Goal: Task Accomplishment & Management: Complete application form

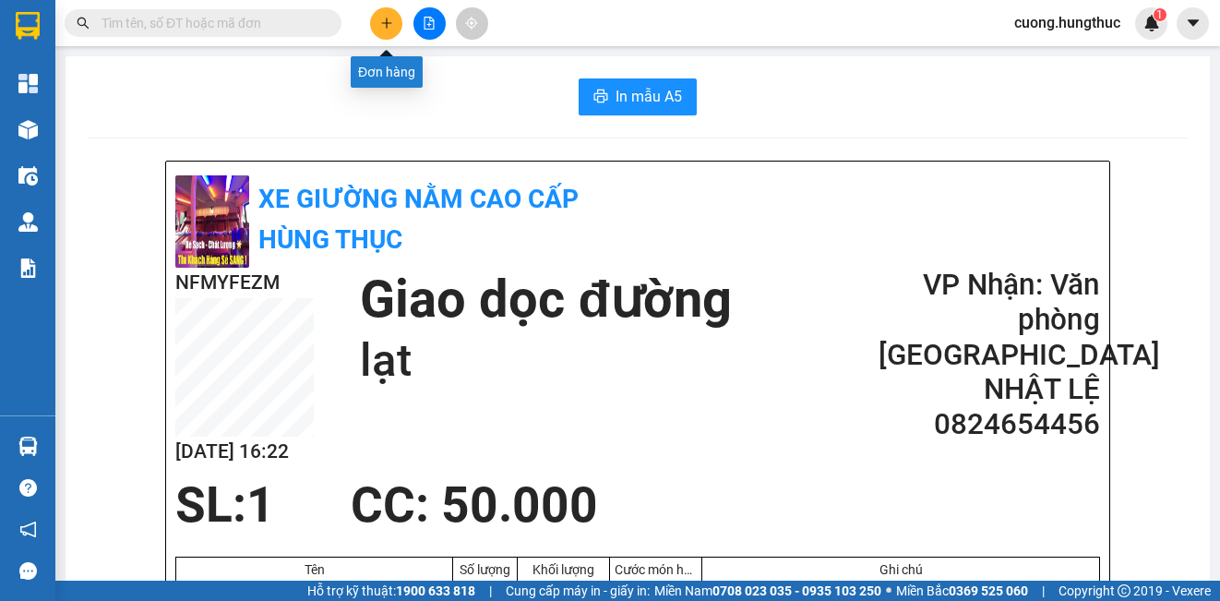
click at [377, 29] on button at bounding box center [386, 23] width 32 height 32
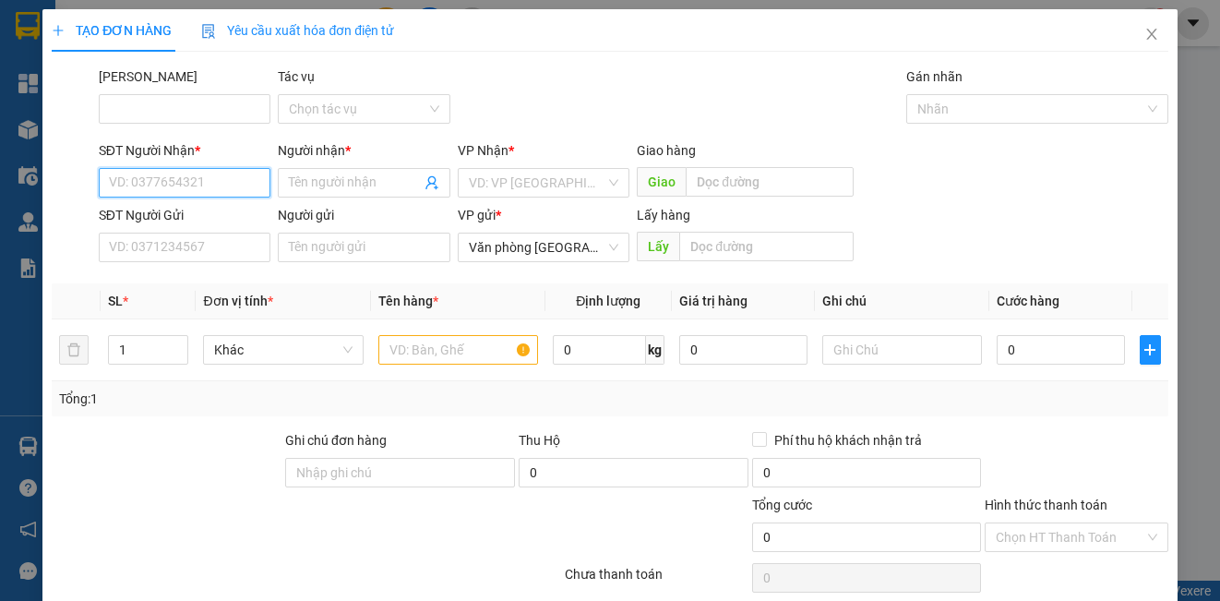
click at [161, 184] on input "SĐT Người Nhận *" at bounding box center [185, 183] width 172 height 30
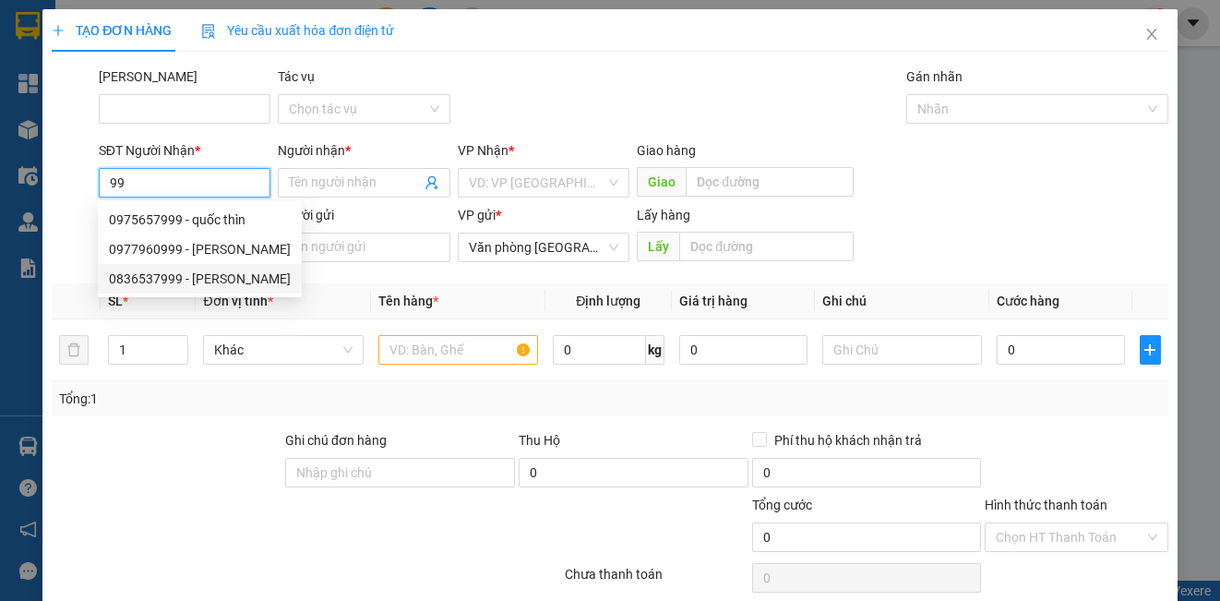
type input "9"
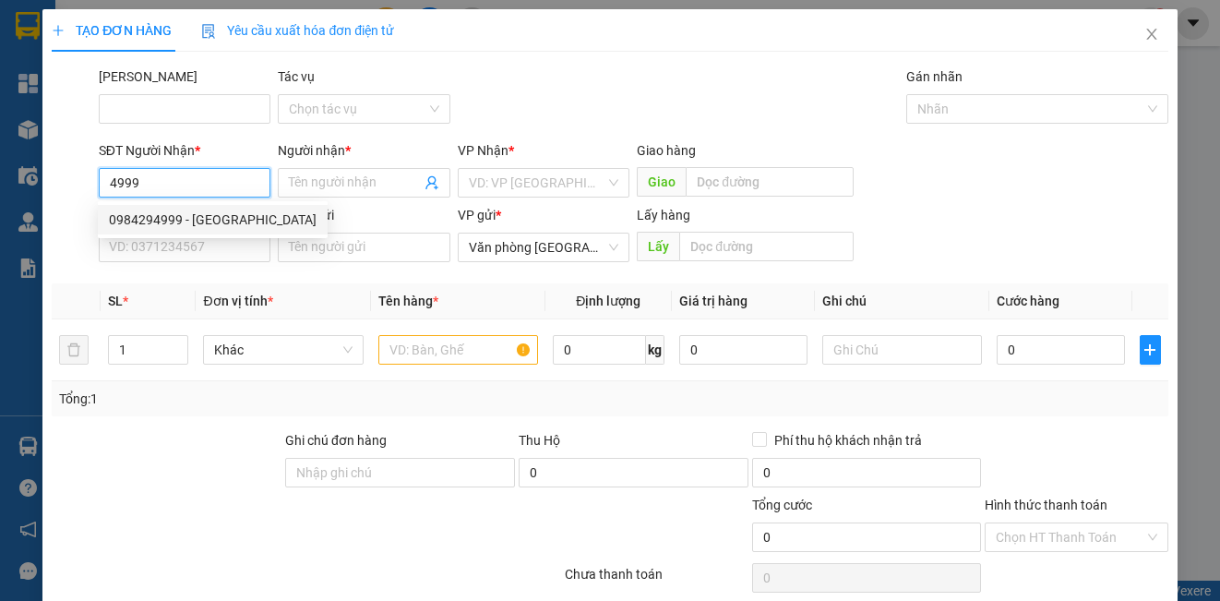
click at [157, 227] on div "0984294999 - [GEOGRAPHIC_DATA]" at bounding box center [213, 219] width 208 height 20
type input "0984294999"
type input "[PERSON_NAME]"
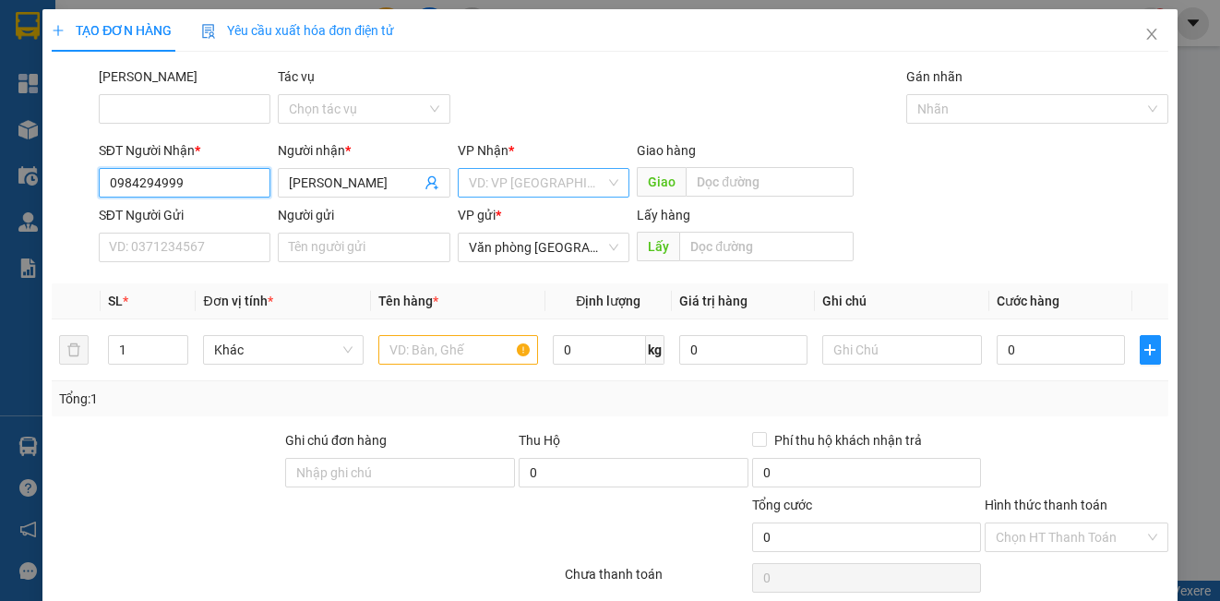
type input "0984294999"
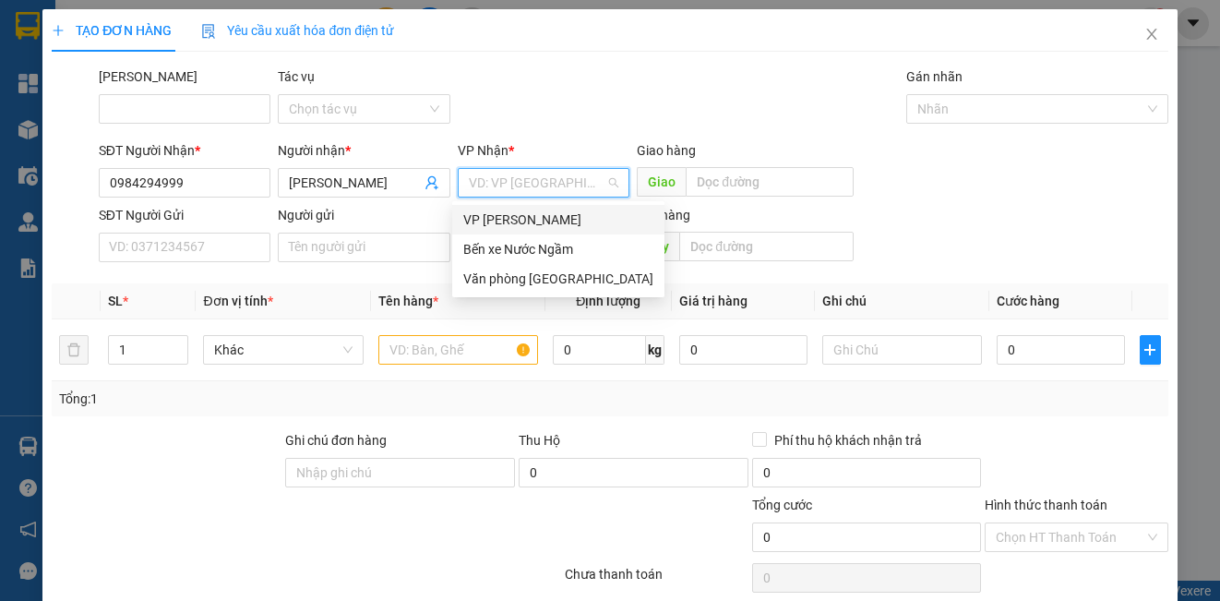
drag, startPoint x: 481, startPoint y: 179, endPoint x: 483, endPoint y: 207, distance: 27.7
click at [482, 177] on input "search" at bounding box center [537, 183] width 137 height 28
click at [492, 280] on div "Văn phòng [GEOGRAPHIC_DATA]" at bounding box center [558, 279] width 190 height 20
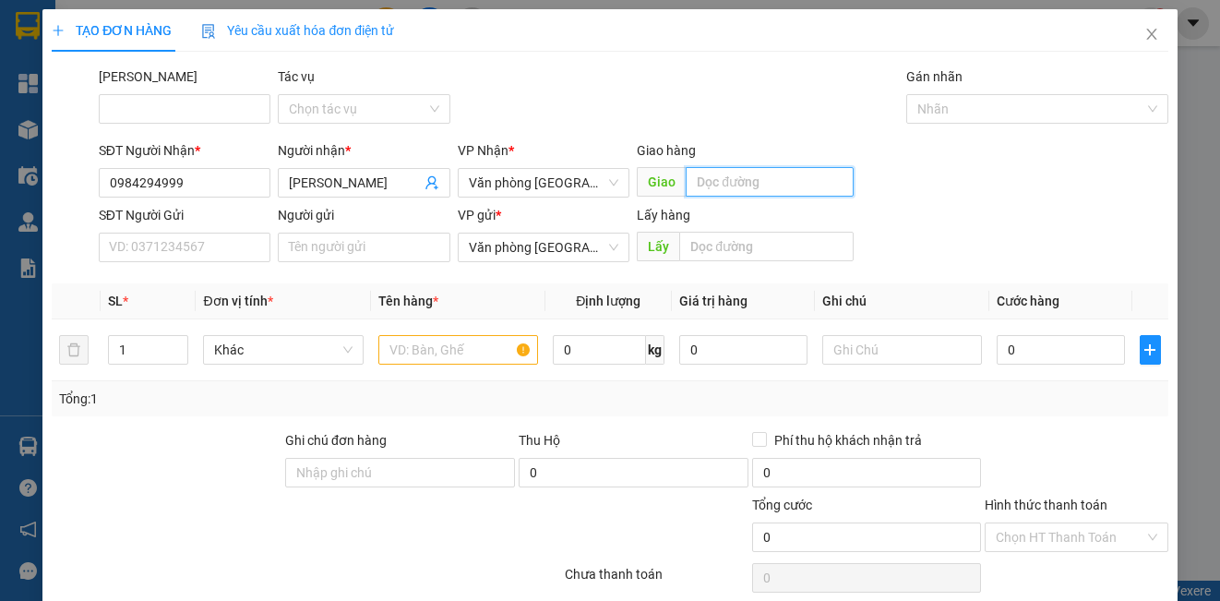
click at [694, 181] on input "text" at bounding box center [770, 182] width 168 height 30
type input "nghĩa đồng"
click at [472, 342] on input "text" at bounding box center [458, 350] width 160 height 30
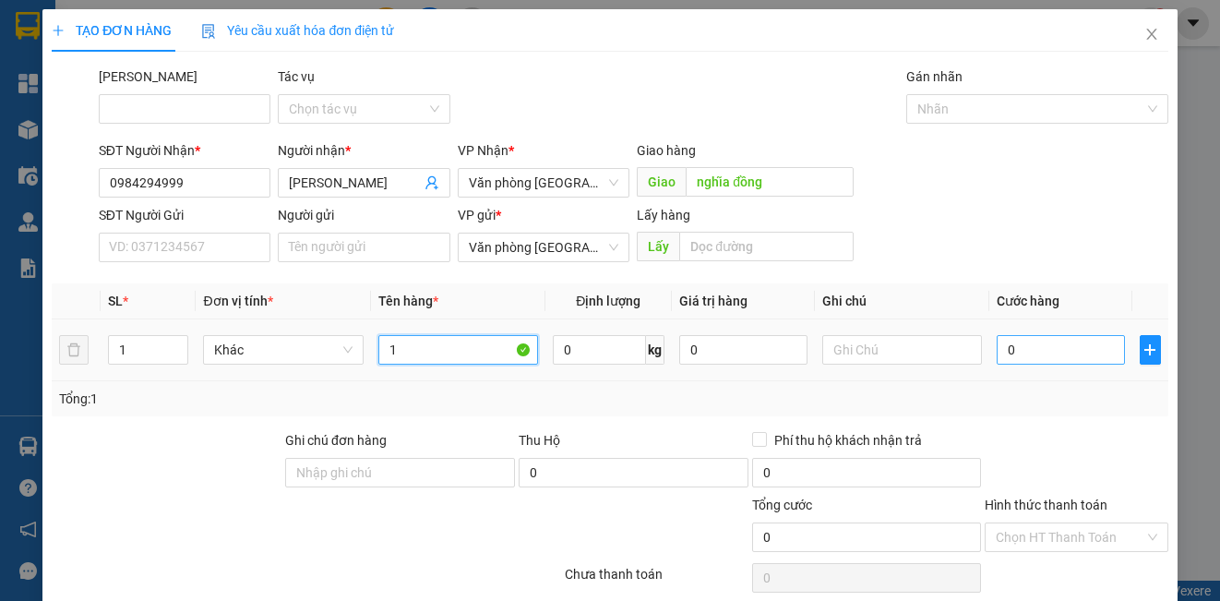
type input "1"
click at [1057, 350] on input "0" at bounding box center [1061, 350] width 128 height 30
type input "5"
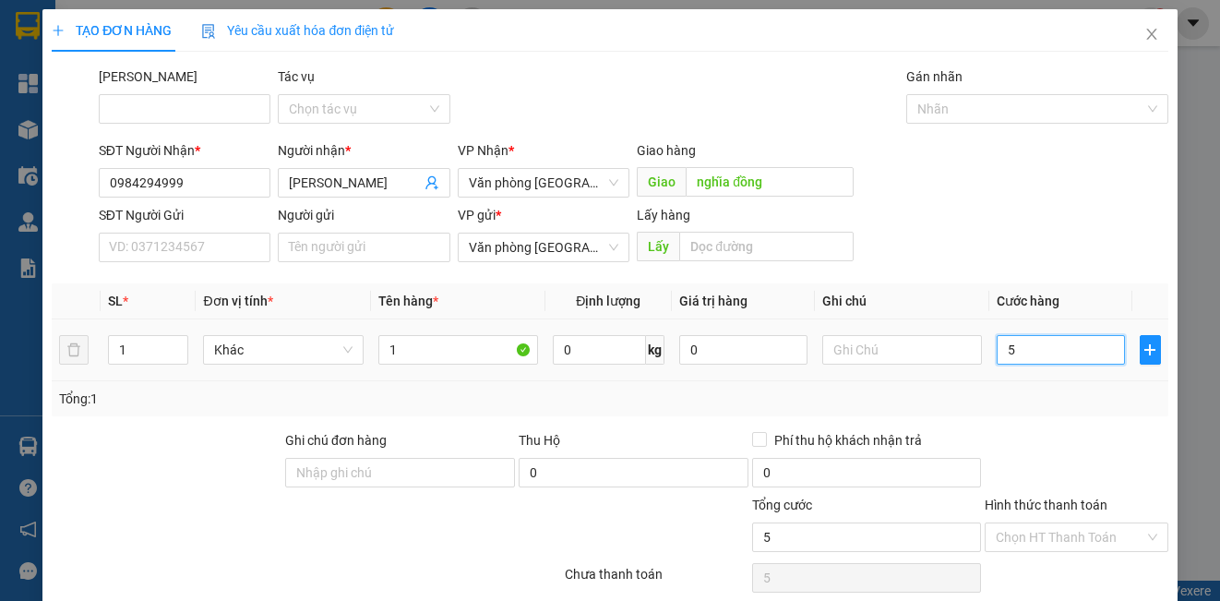
type input "50"
type input "500"
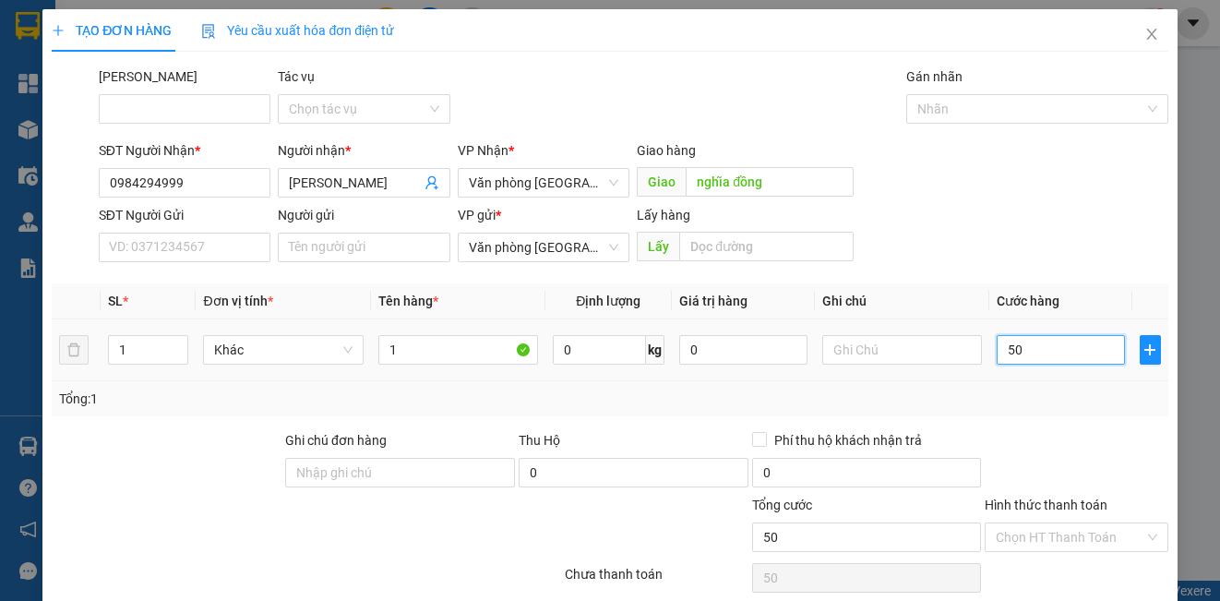
type input "500"
type input "5.000"
type input "50.000"
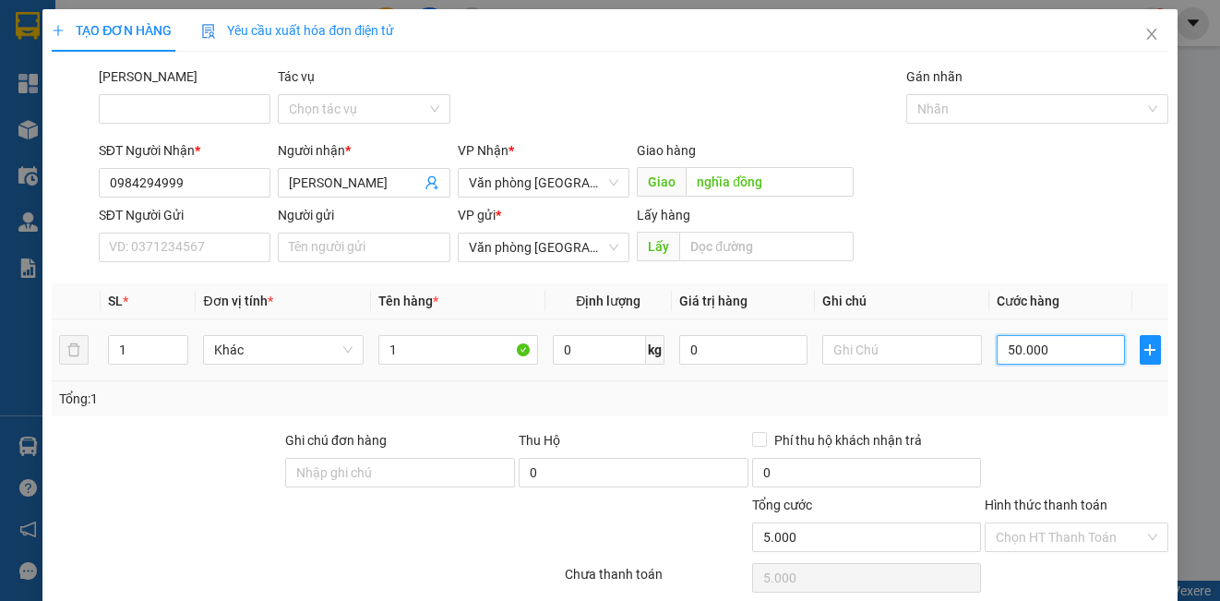
type input "50.000"
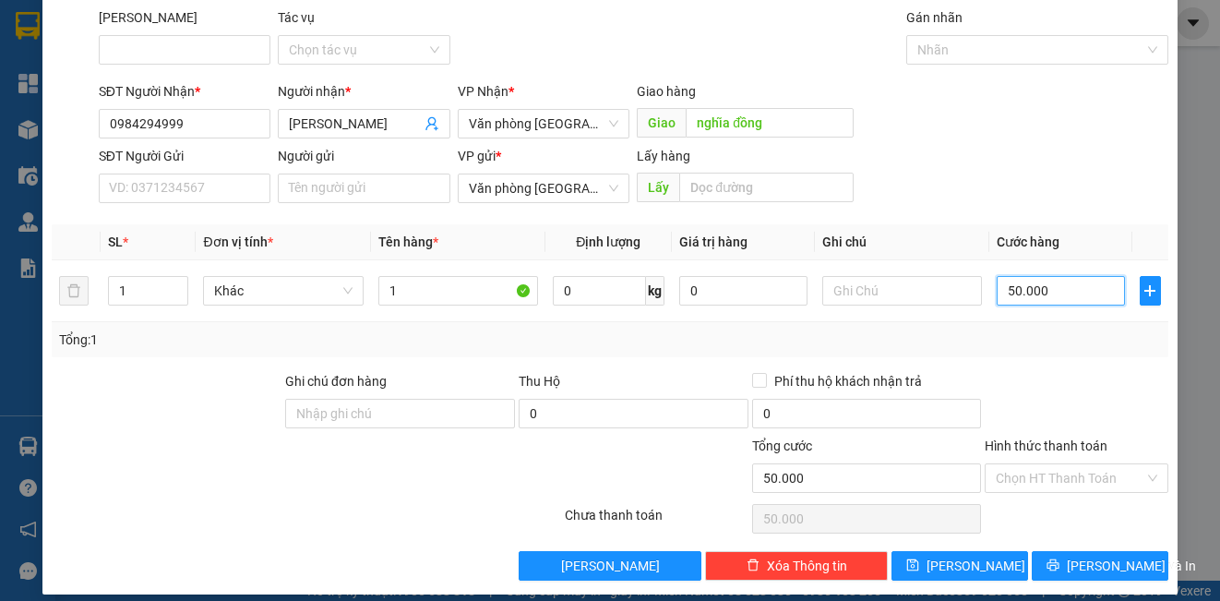
scroll to position [75, 0]
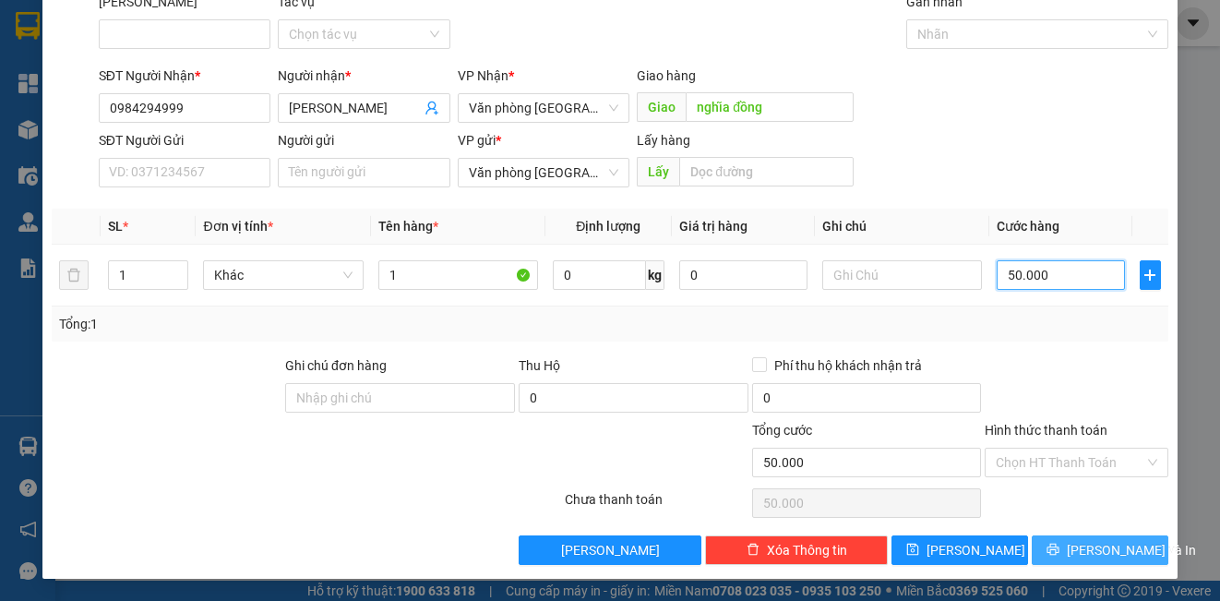
type input "50.000"
click at [1059, 546] on icon "printer" at bounding box center [1052, 549] width 13 height 13
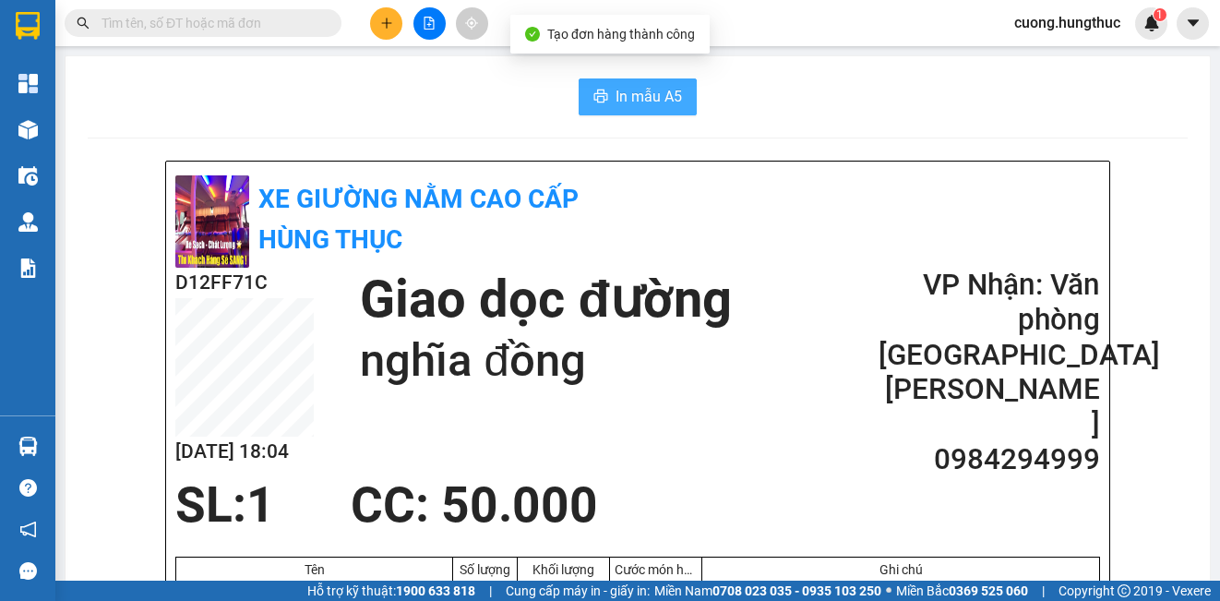
click at [627, 96] on span "In mẫu A5" at bounding box center [648, 96] width 66 height 23
drag, startPoint x: 1006, startPoint y: 90, endPoint x: 655, endPoint y: 89, distance: 350.6
click at [985, 89] on div "In mẫu A5" at bounding box center [638, 96] width 1100 height 37
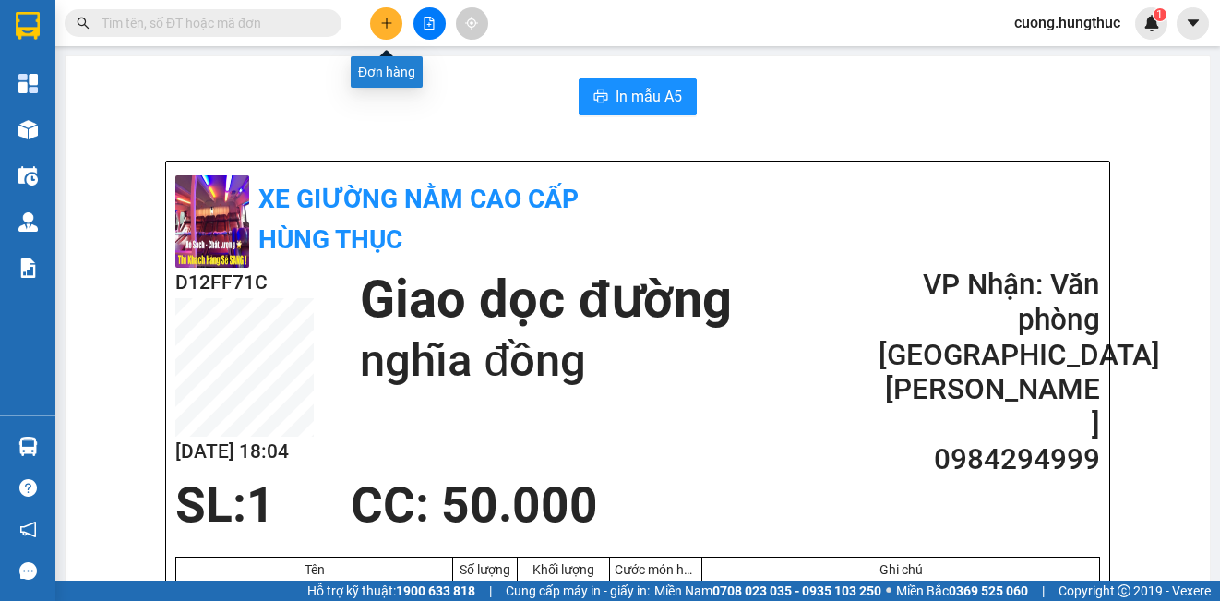
click at [375, 31] on button at bounding box center [386, 23] width 32 height 32
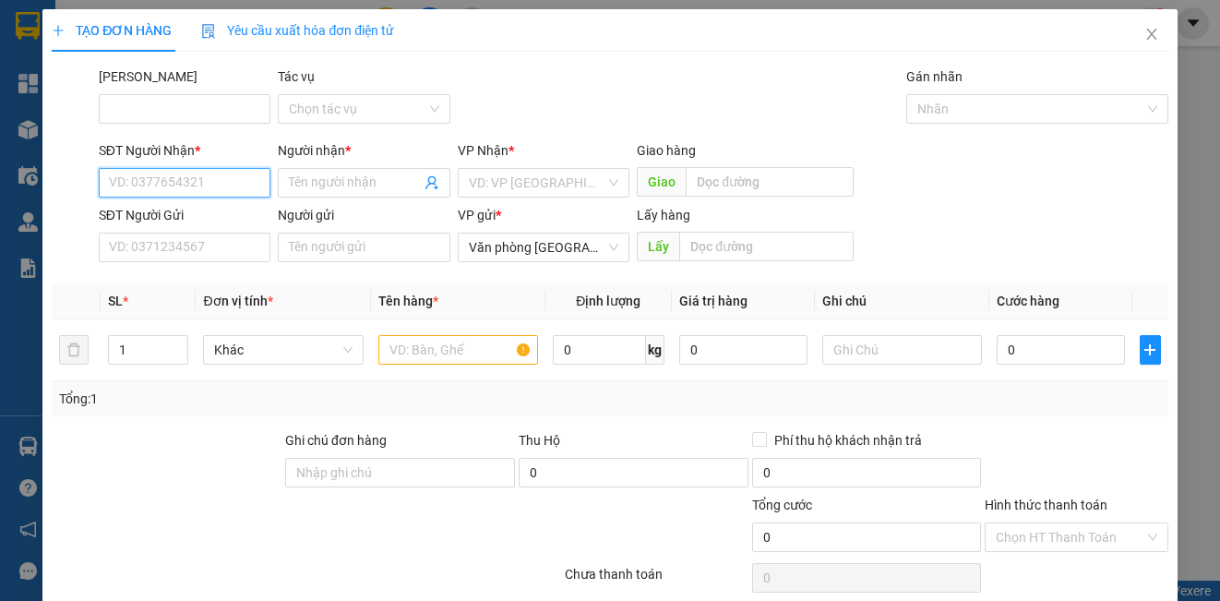
click at [197, 182] on input "SĐT Người Nhận *" at bounding box center [185, 183] width 172 height 30
click at [234, 221] on div "0977334156 - [PERSON_NAME]" at bounding box center [200, 219] width 182 height 20
type input "0977334156"
type input "[PERSON_NAME]"
type input "0977334156"
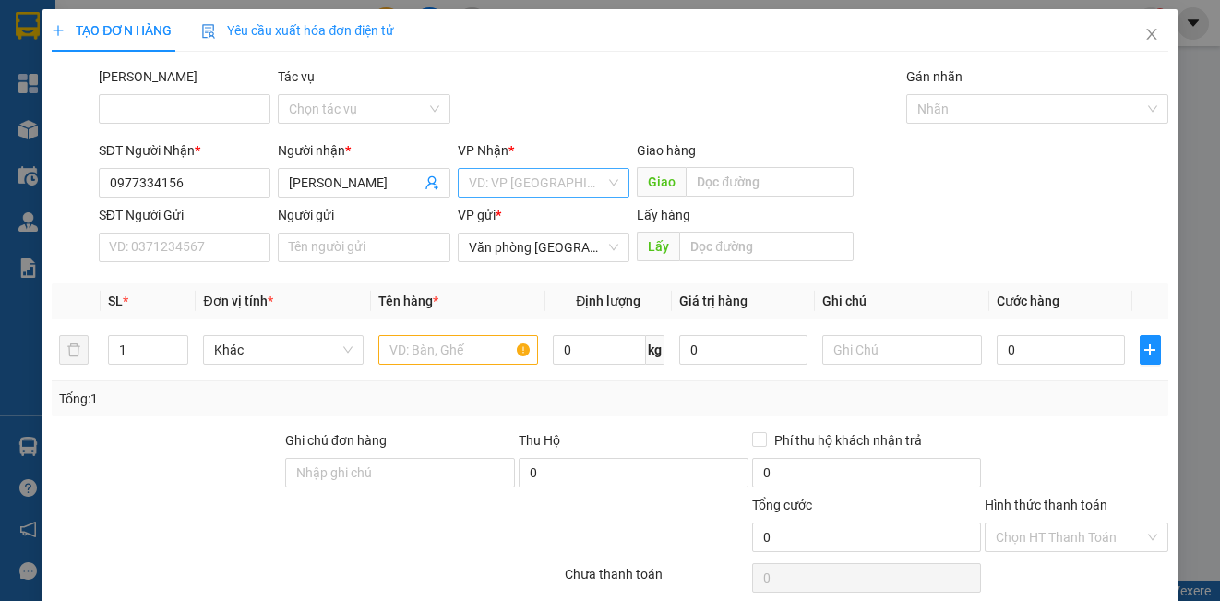
click at [549, 181] on input "search" at bounding box center [537, 183] width 137 height 28
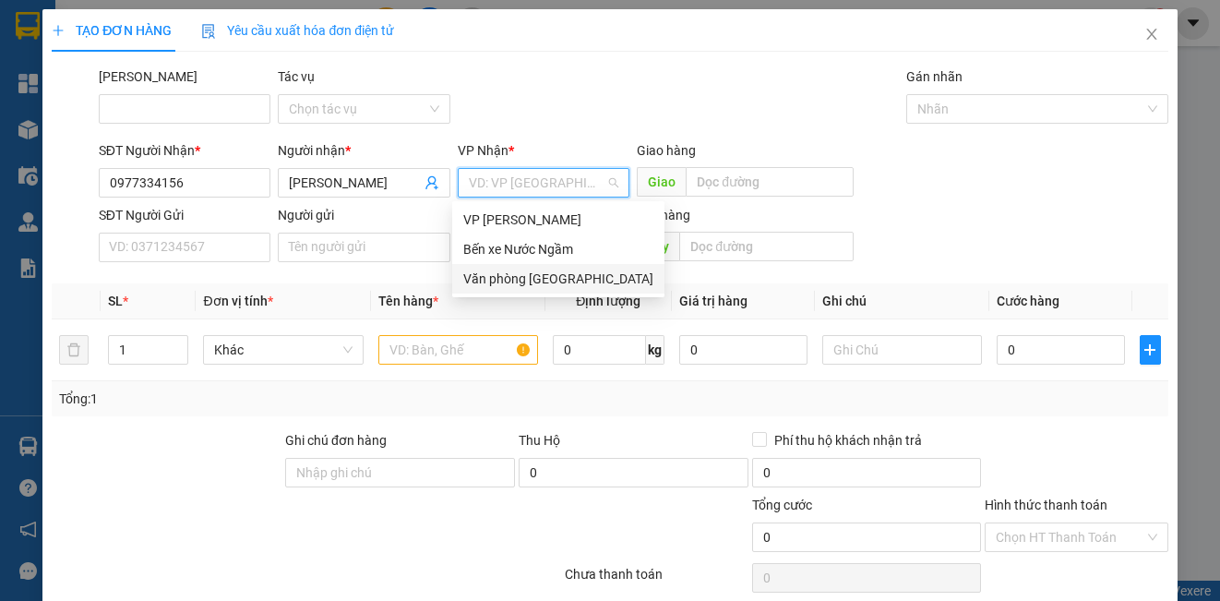
click at [542, 273] on div "Văn phòng [GEOGRAPHIC_DATA]" at bounding box center [558, 279] width 190 height 20
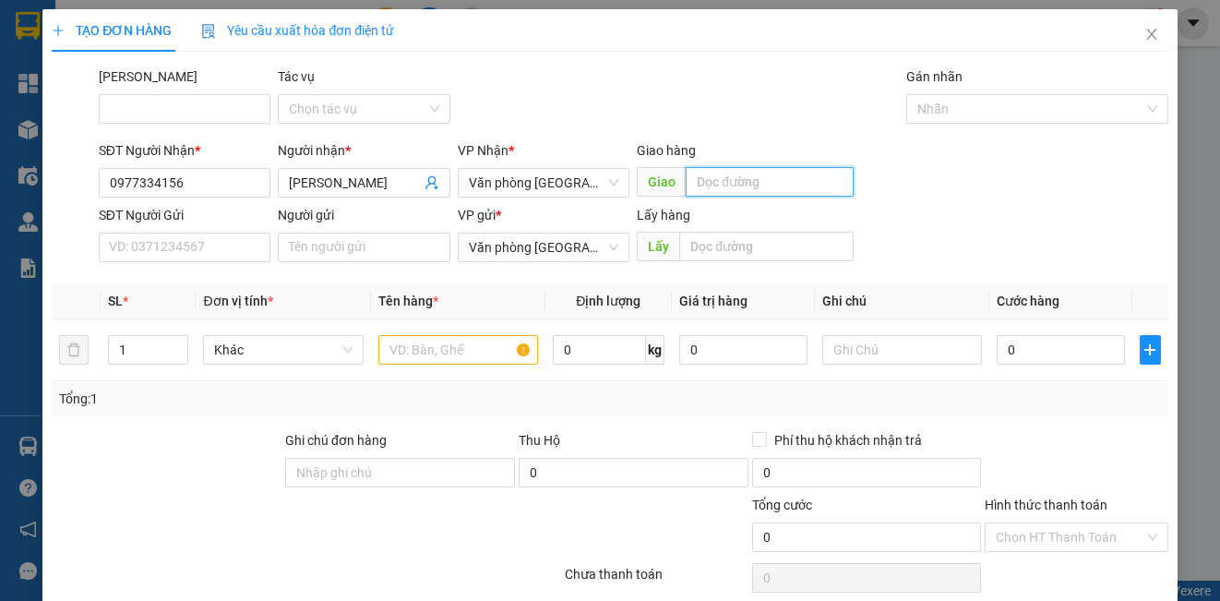
click at [753, 181] on input "text" at bounding box center [770, 182] width 168 height 30
type input "giang sơn"
click at [429, 364] on input "text" at bounding box center [458, 350] width 160 height 30
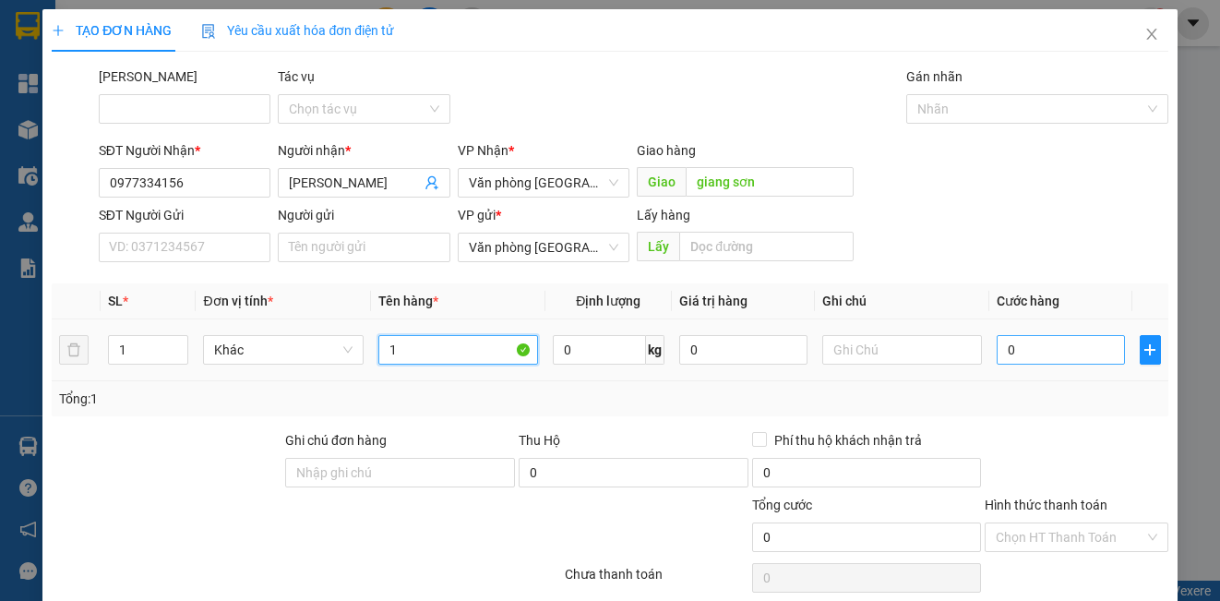
type input "1"
click at [1048, 353] on input "0" at bounding box center [1061, 350] width 128 height 30
type input "2"
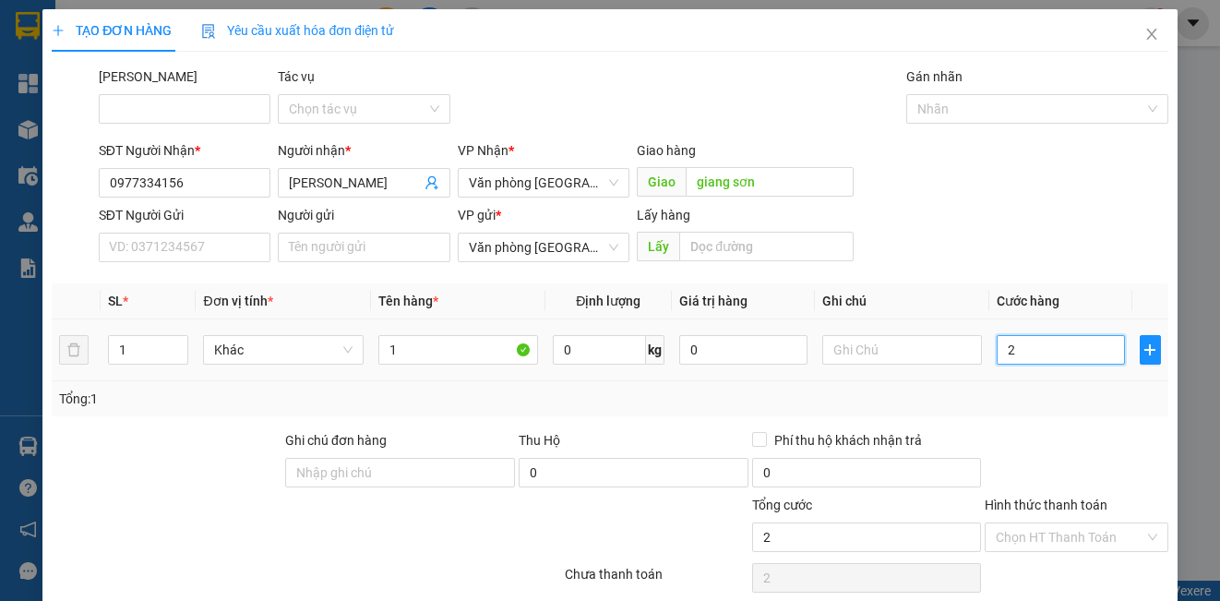
type input "25"
type input "250"
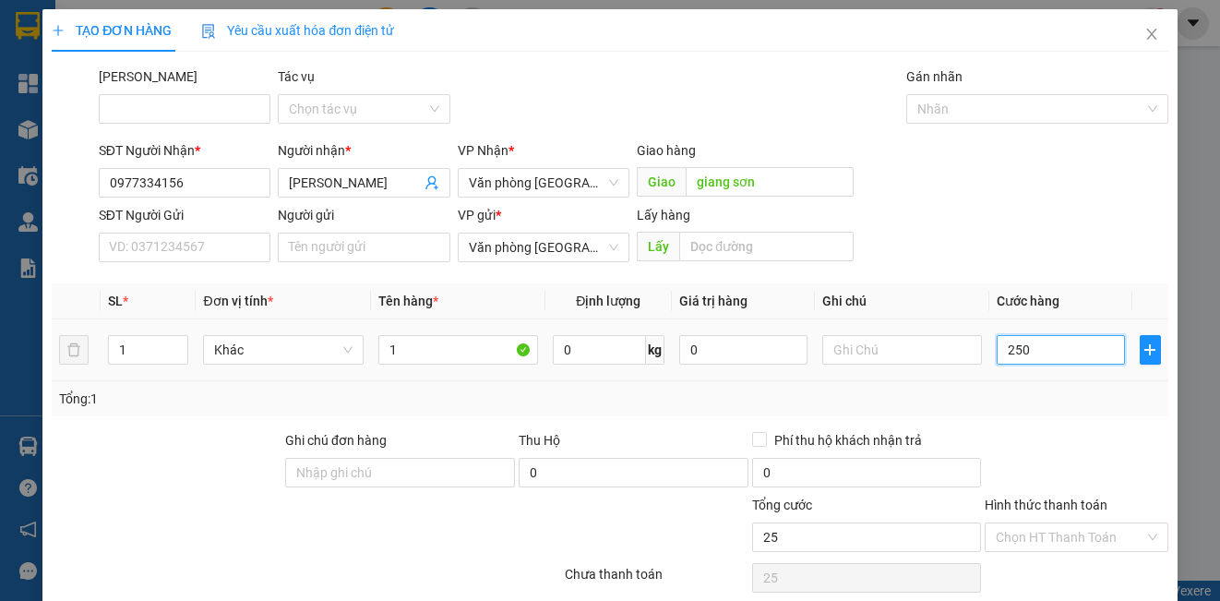
type input "250"
type input "2.500"
type input "25.000"
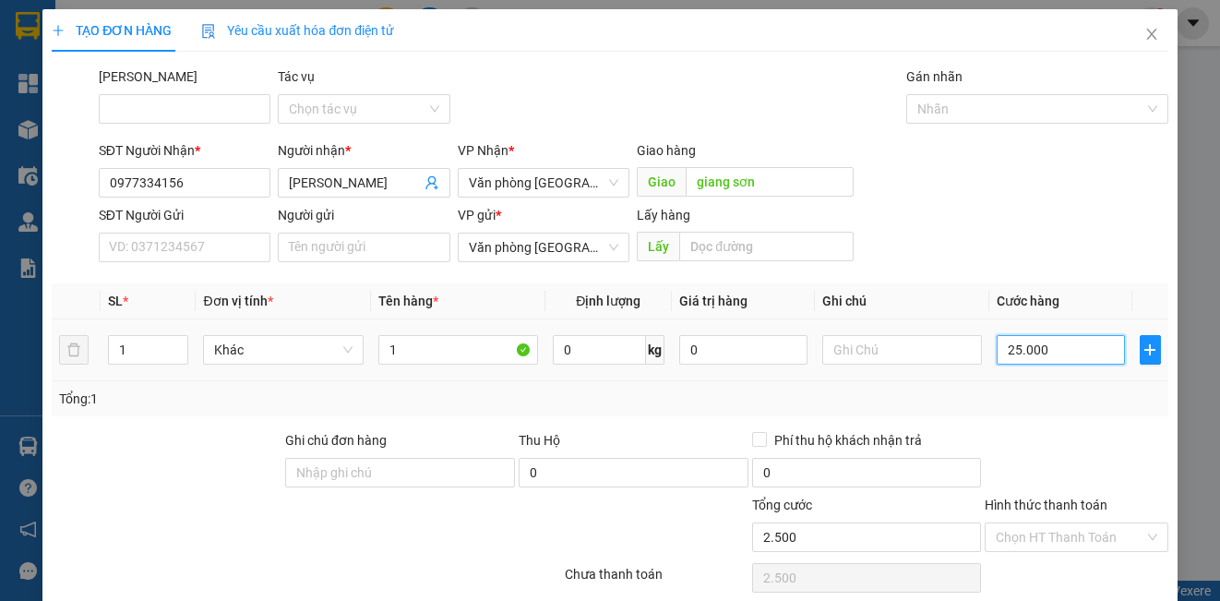
type input "25.000"
type input "250.000"
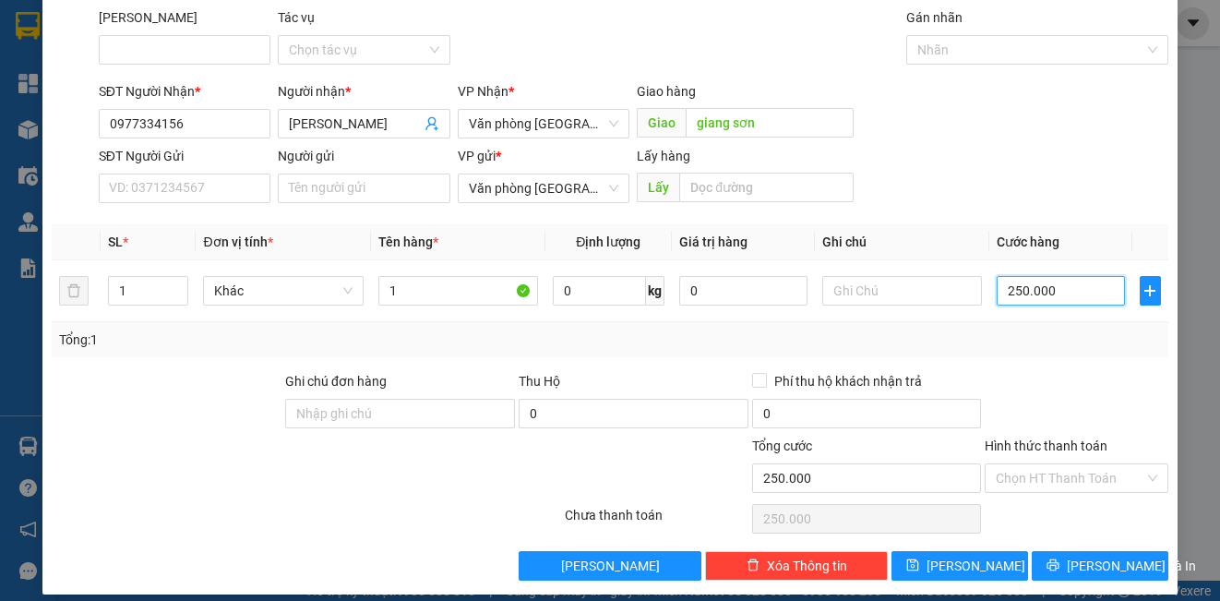
scroll to position [75, 0]
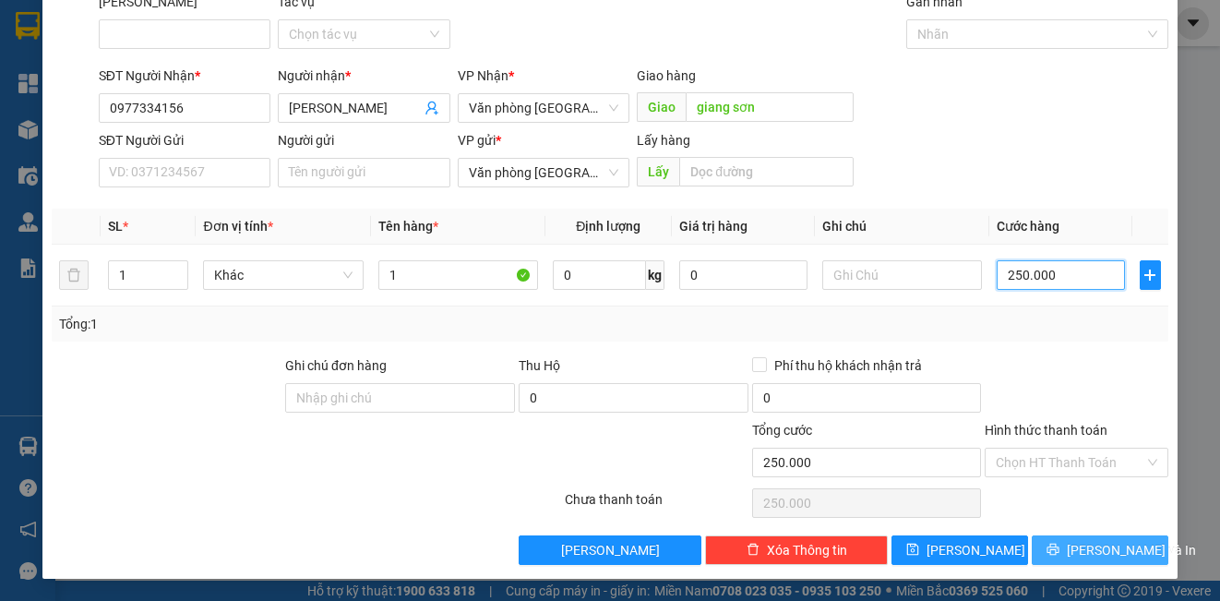
type input "250.000"
click at [1055, 557] on span "printer" at bounding box center [1052, 550] width 13 height 15
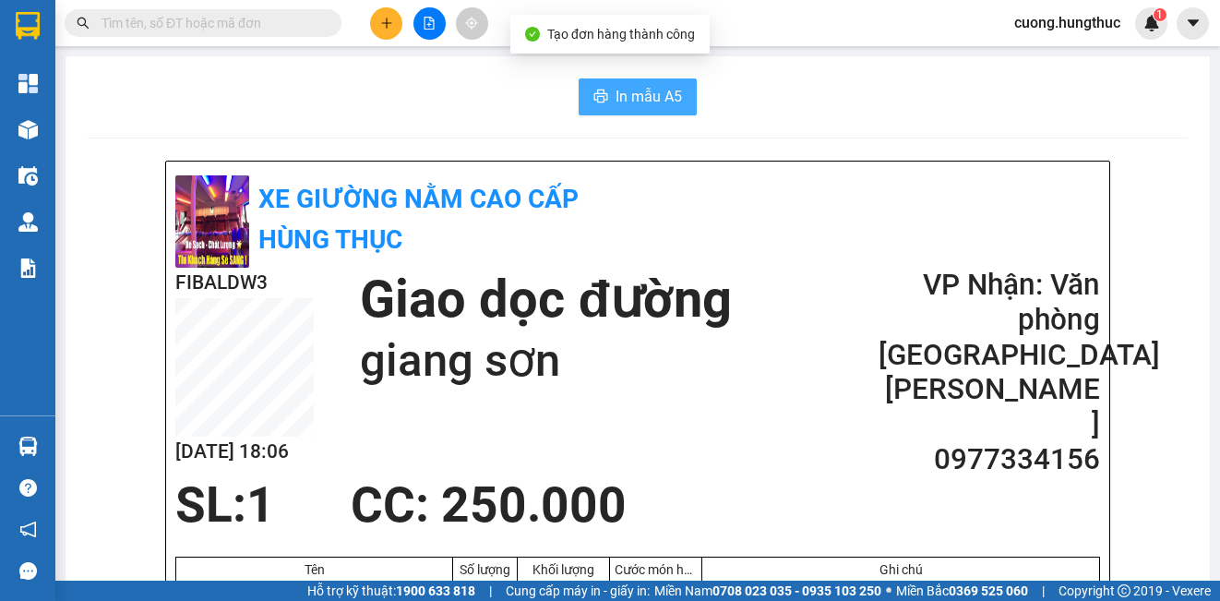
click at [626, 92] on span "In mẫu A5" at bounding box center [648, 96] width 66 height 23
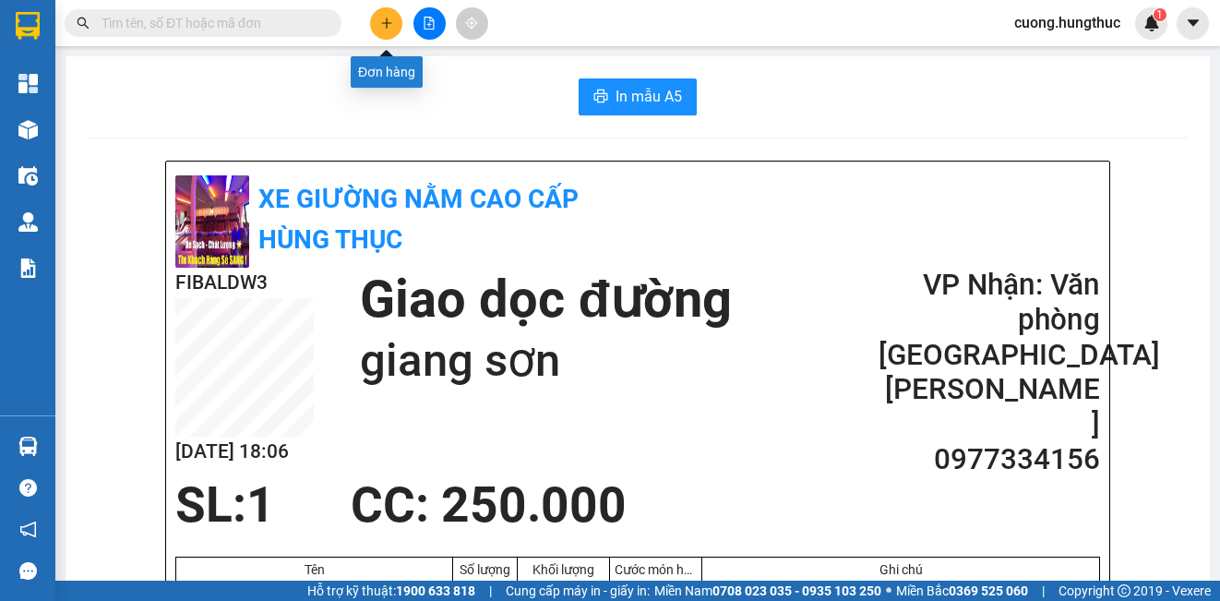
click at [386, 23] on icon "plus" at bounding box center [386, 22] width 10 height 1
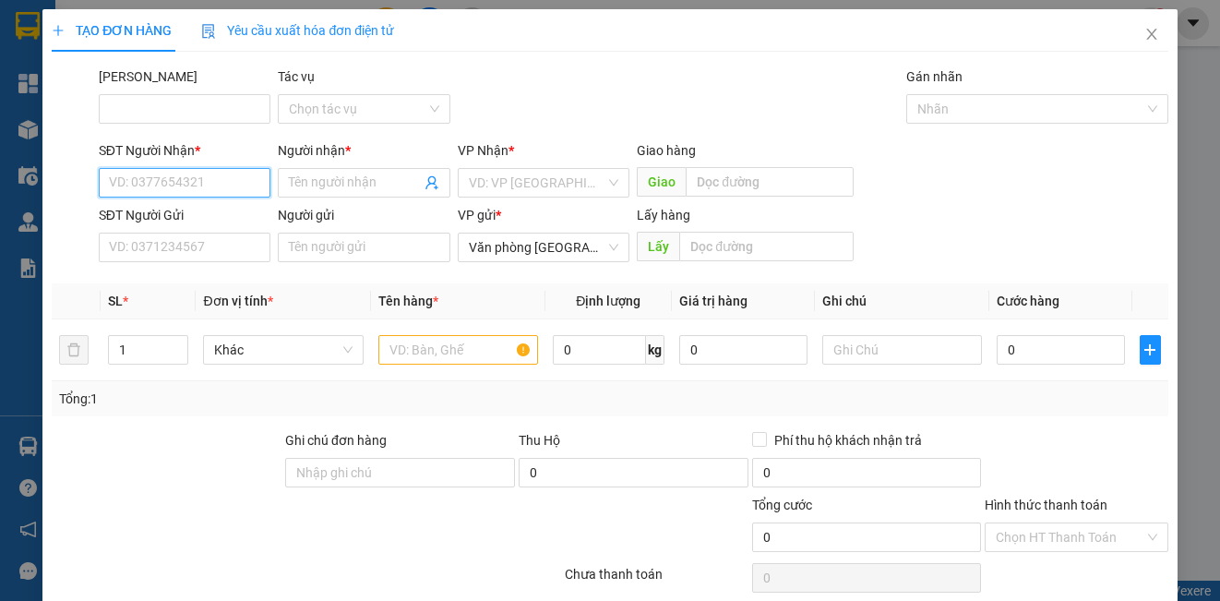
click at [150, 180] on input "SĐT Người Nhận *" at bounding box center [185, 183] width 172 height 30
click at [173, 219] on div "0977334156 - [PERSON_NAME]" at bounding box center [200, 219] width 182 height 20
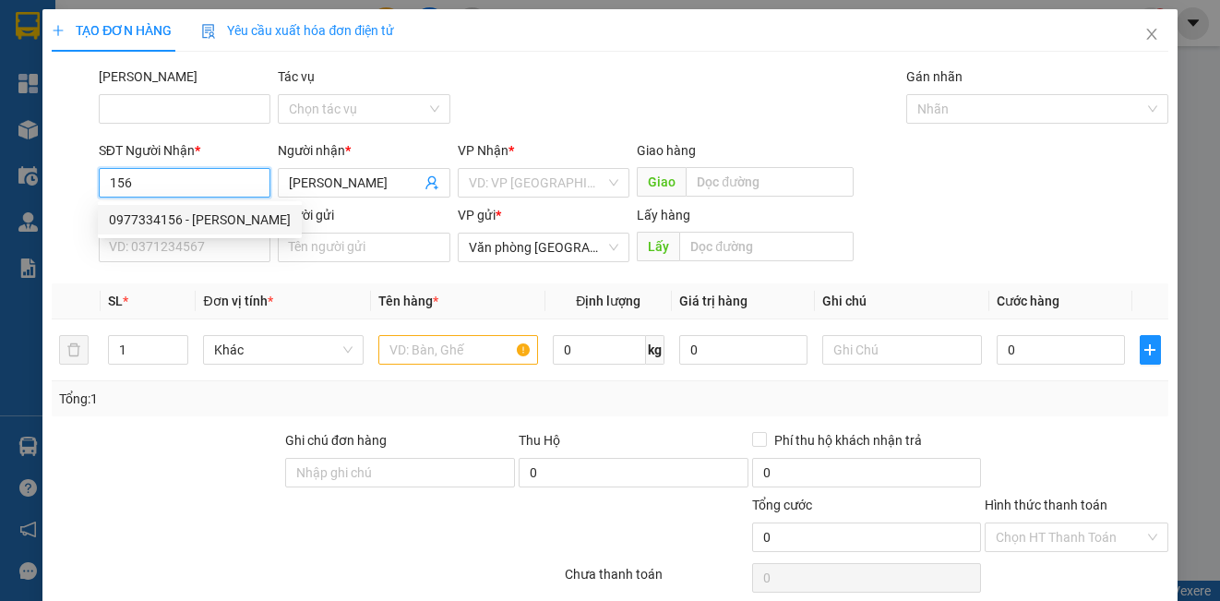
type input "0977334156"
type input "[PERSON_NAME]"
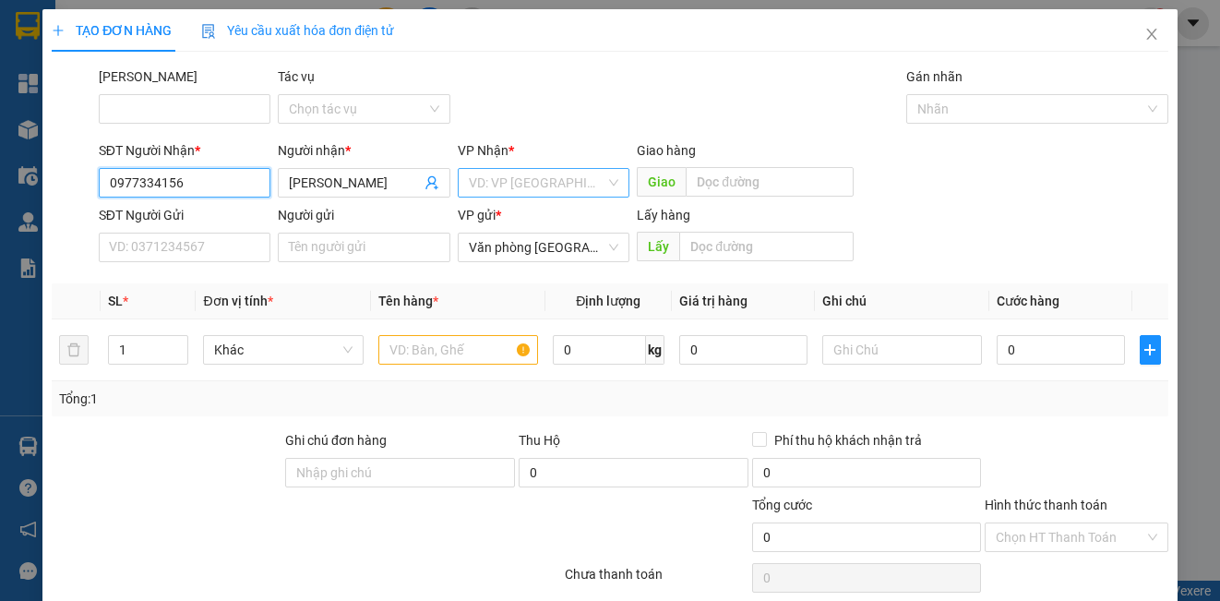
type input "0977334156"
click at [486, 181] on input "search" at bounding box center [537, 183] width 137 height 28
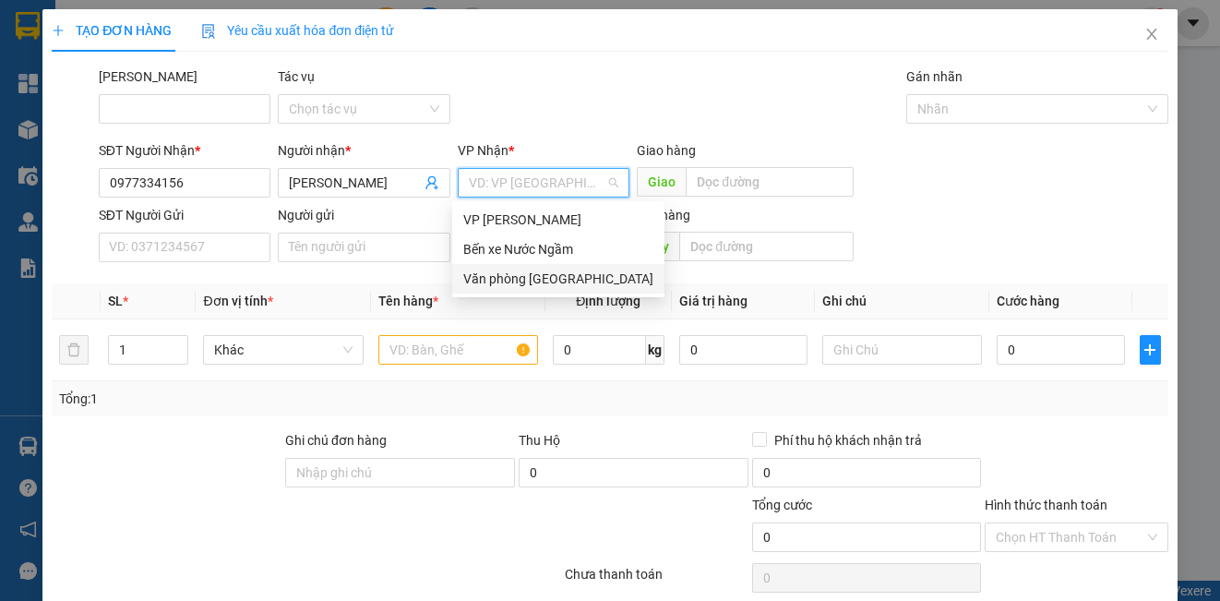
click at [505, 281] on div "Văn phòng [GEOGRAPHIC_DATA]" at bounding box center [558, 279] width 190 height 20
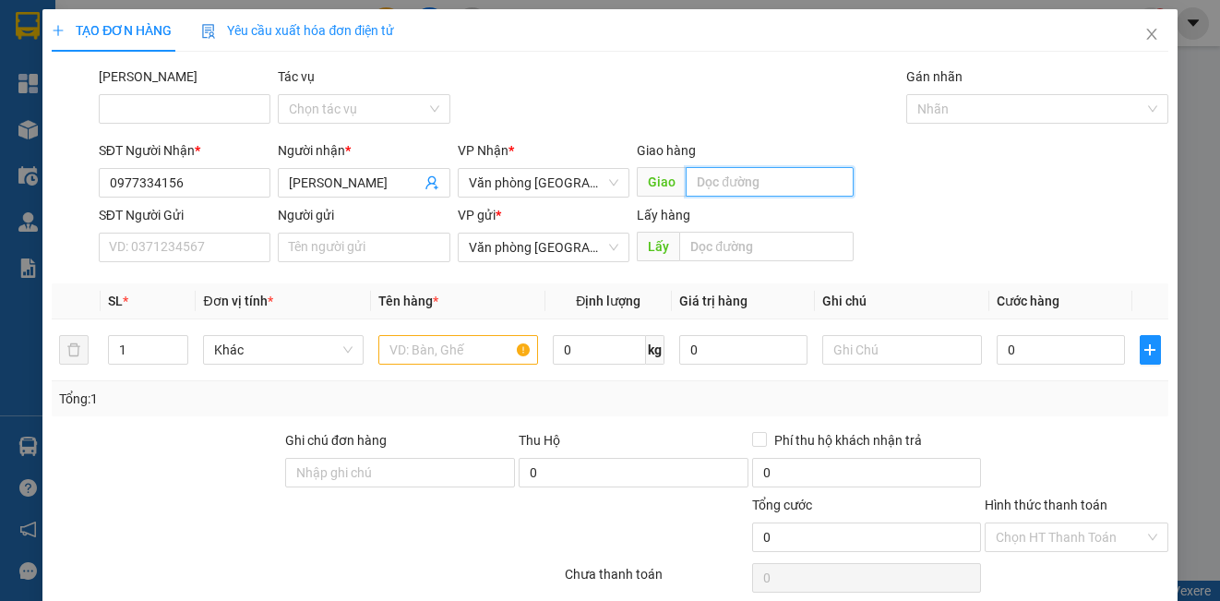
click at [733, 173] on input "text" at bounding box center [770, 182] width 168 height 30
type input "giang sơn"
click at [143, 353] on input "1" at bounding box center [148, 350] width 78 height 28
type input "7"
click at [427, 351] on input "text" at bounding box center [458, 350] width 160 height 30
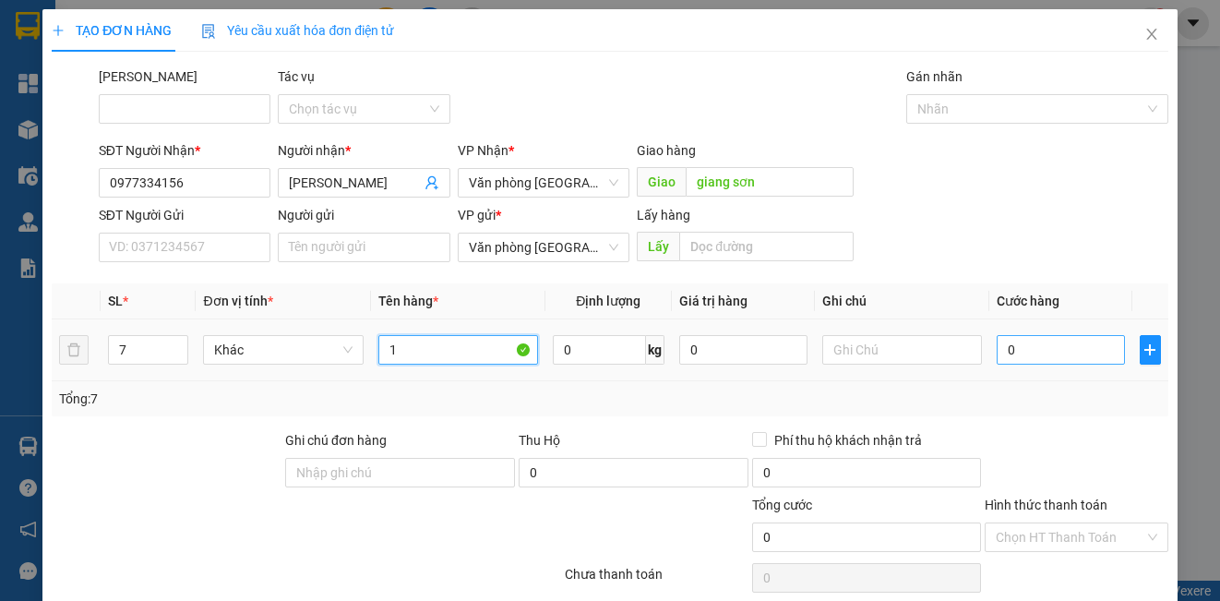
type input "1"
click at [1021, 353] on input "0" at bounding box center [1061, 350] width 128 height 30
type input "2"
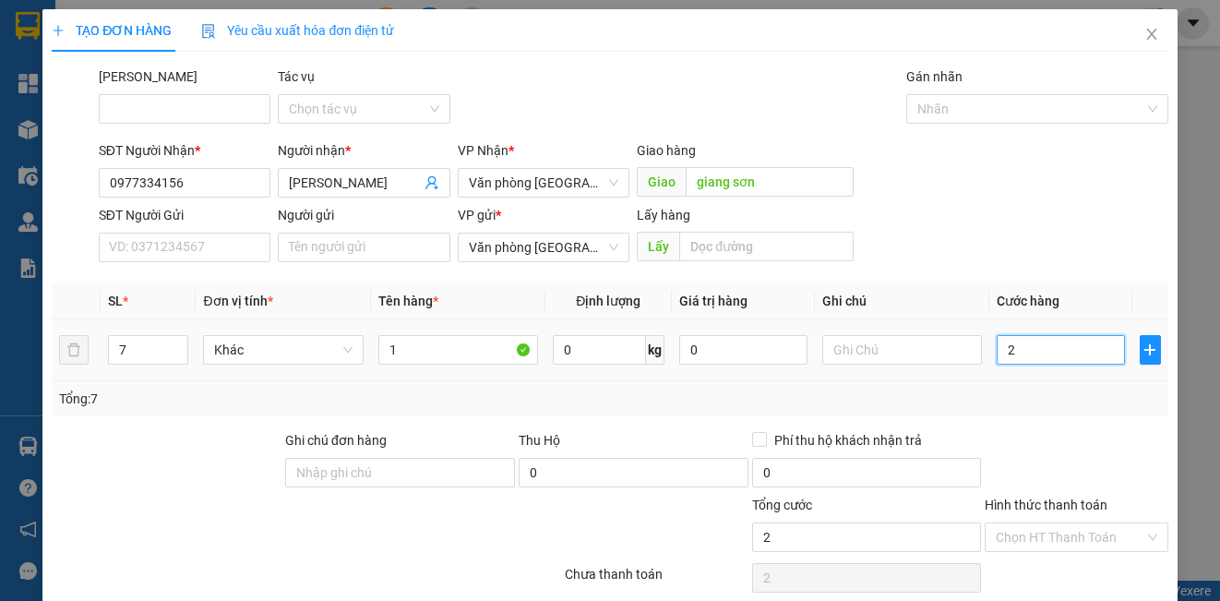
type input "25"
type input "250"
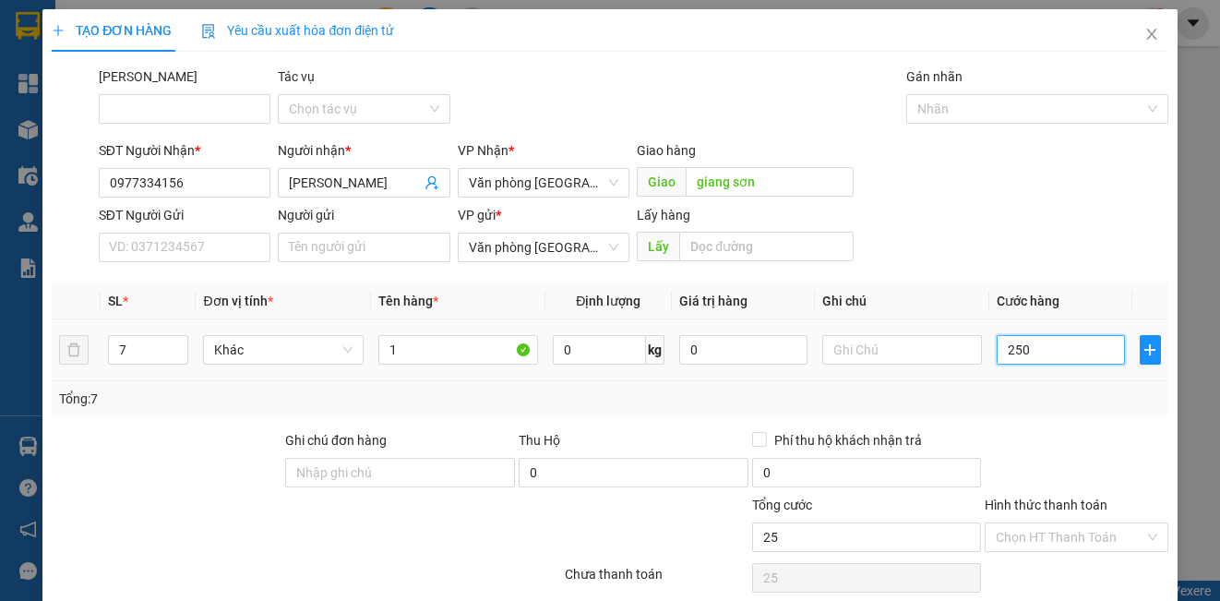
type input "250"
type input "2.500"
type input "25.000"
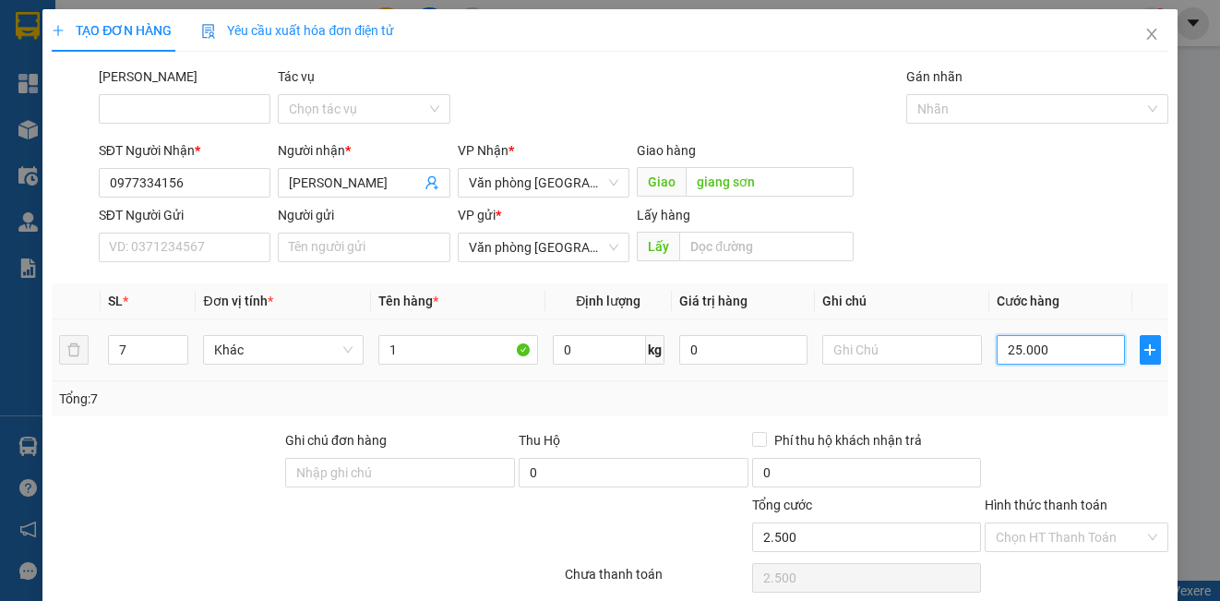
type input "25.000"
type input "250.000"
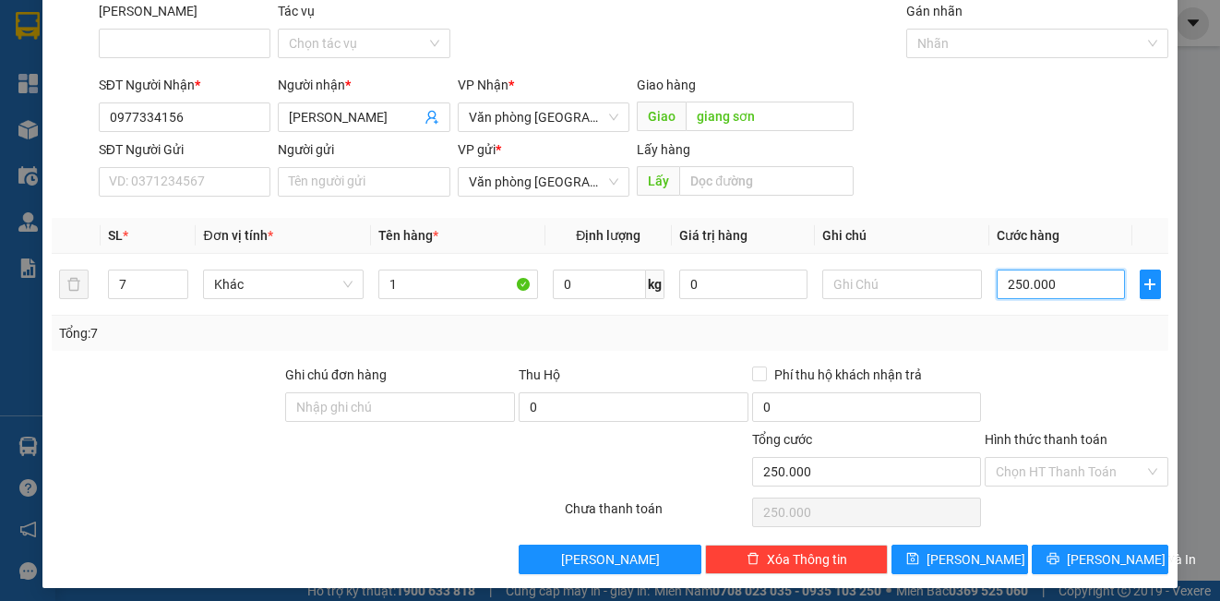
scroll to position [75, 0]
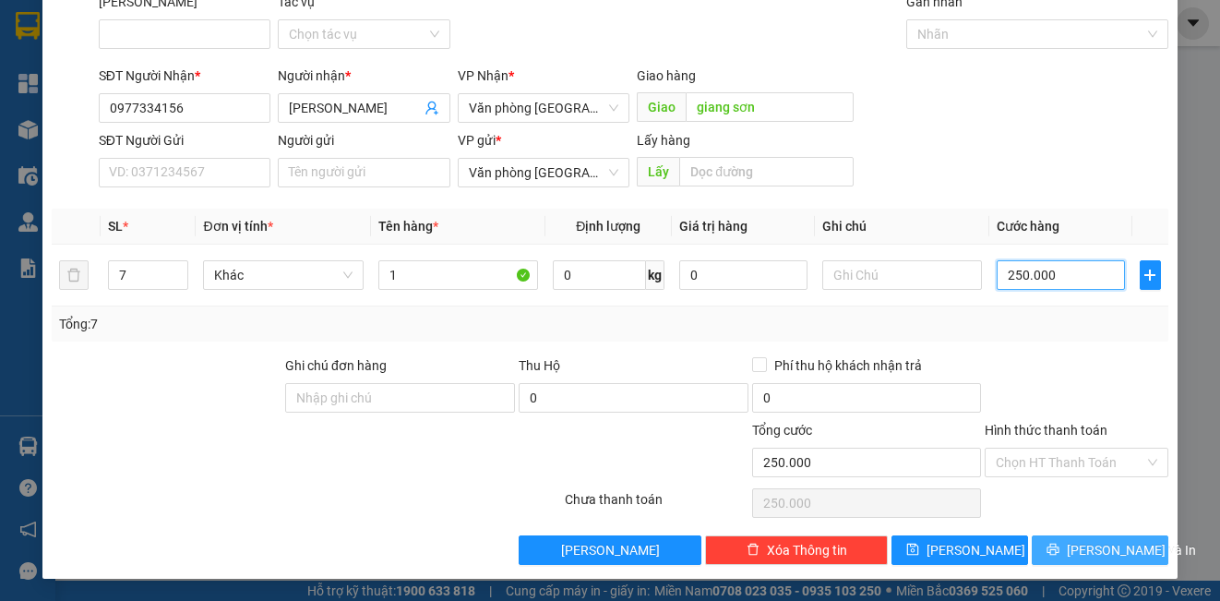
type input "250.000"
click at [1110, 546] on span "[PERSON_NAME] và In" at bounding box center [1131, 550] width 129 height 20
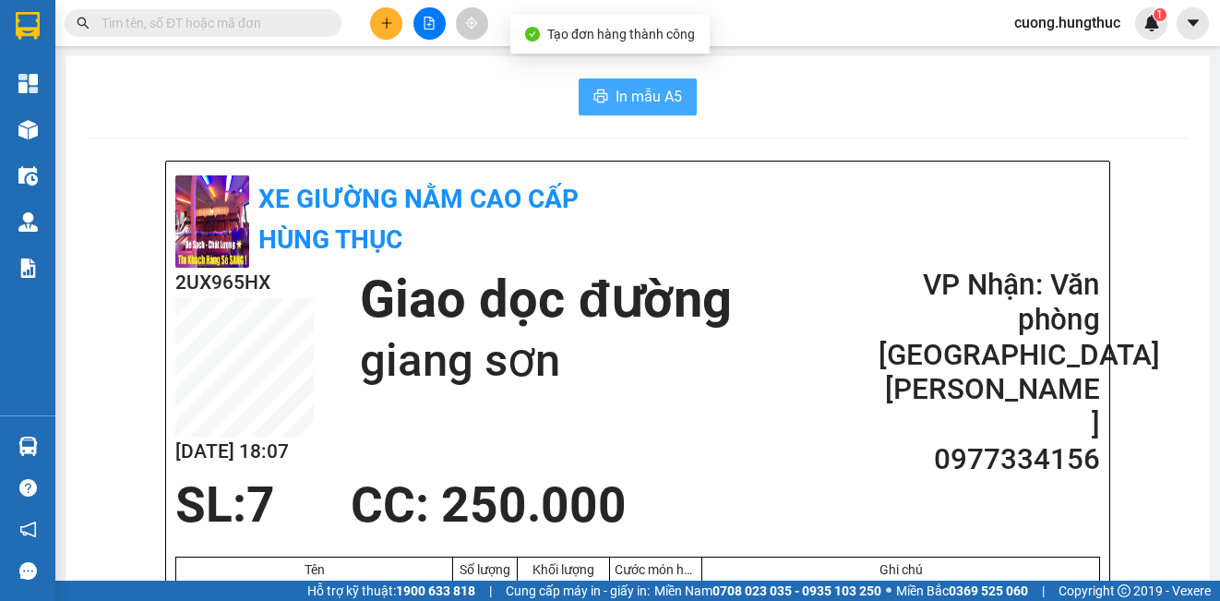
click at [603, 105] on button "In mẫu A5" at bounding box center [638, 96] width 118 height 37
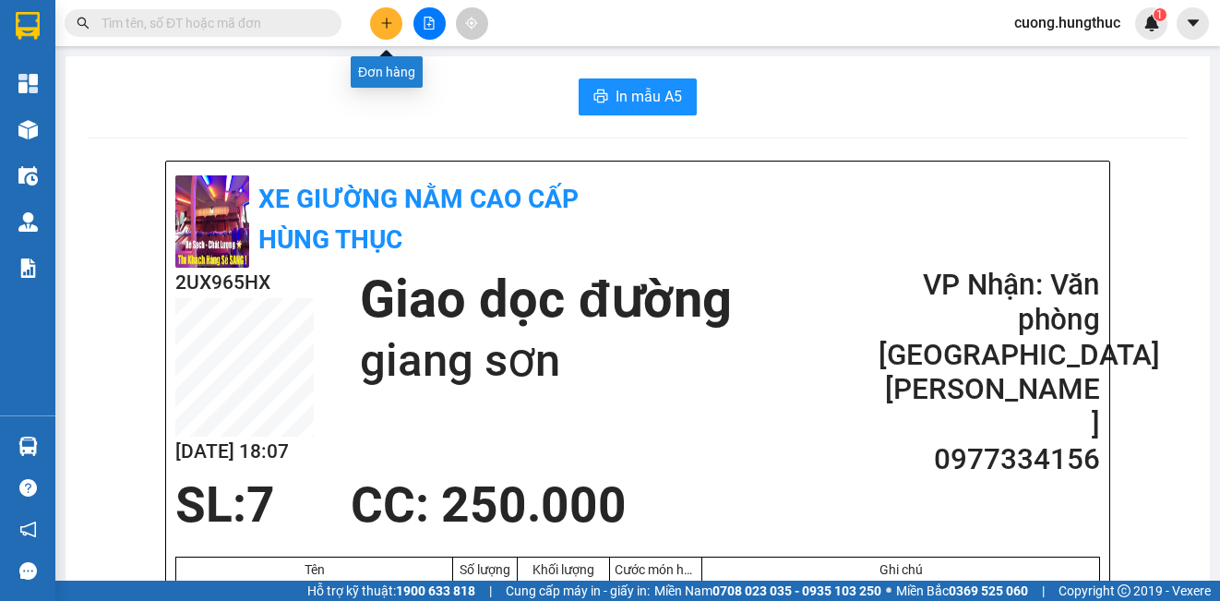
click at [400, 28] on button at bounding box center [386, 23] width 32 height 32
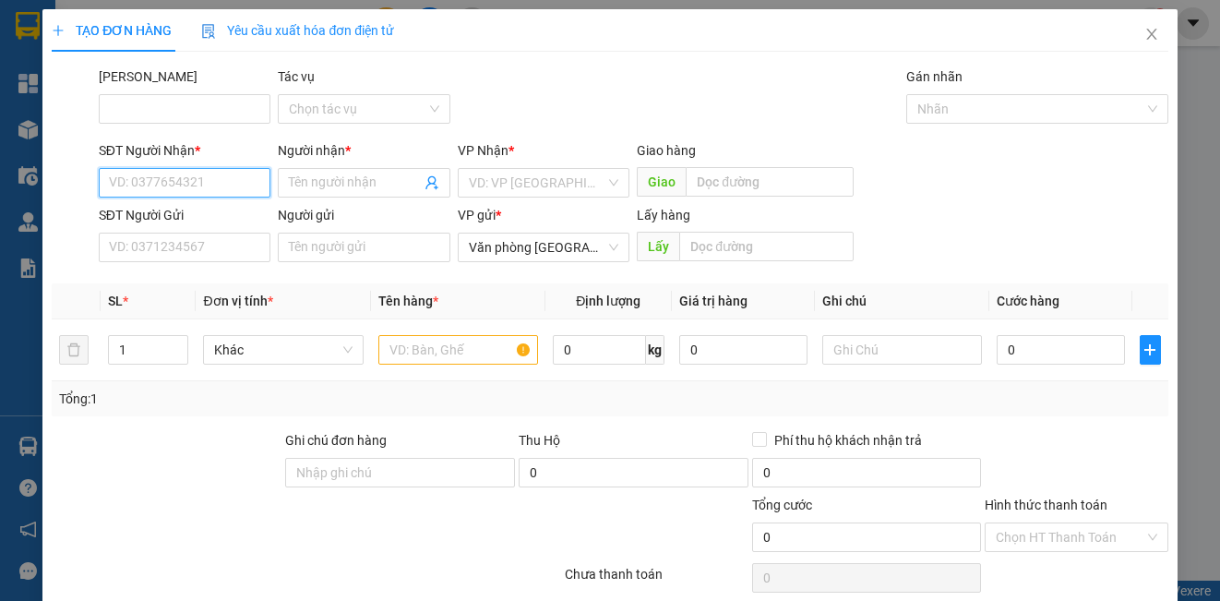
click at [221, 185] on input "SĐT Người Nhận *" at bounding box center [185, 183] width 172 height 30
click at [158, 214] on div "0383646101 - anh ngọc" at bounding box center [183, 219] width 148 height 20
type input "0383646101"
type input "anh ngọc"
type input "0383646101"
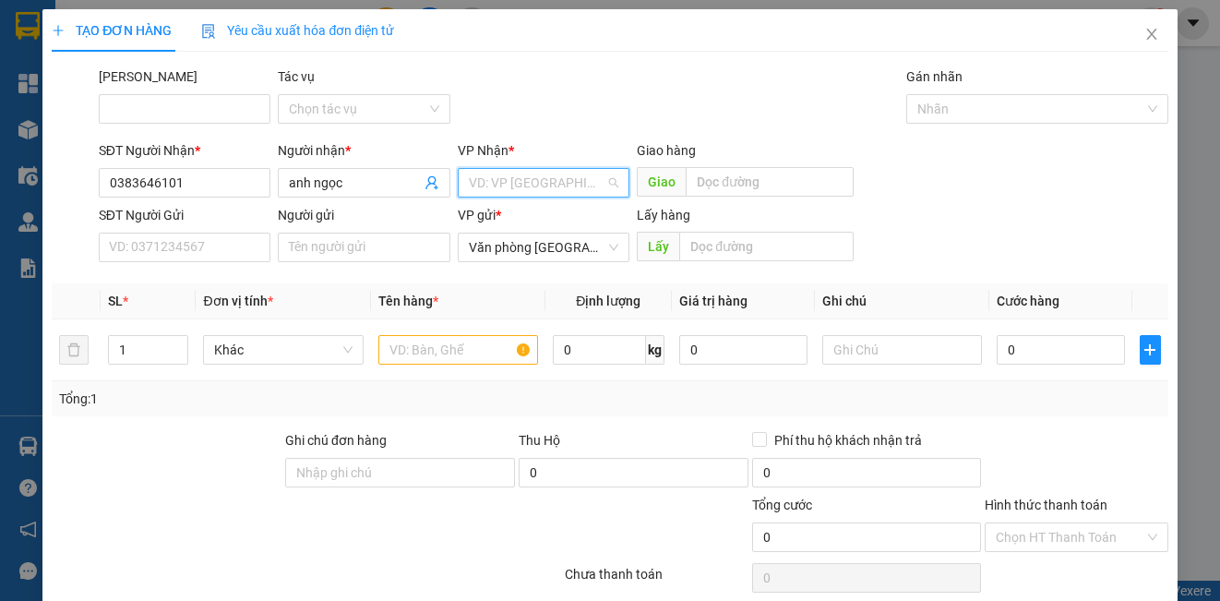
click at [551, 179] on input "search" at bounding box center [537, 183] width 137 height 28
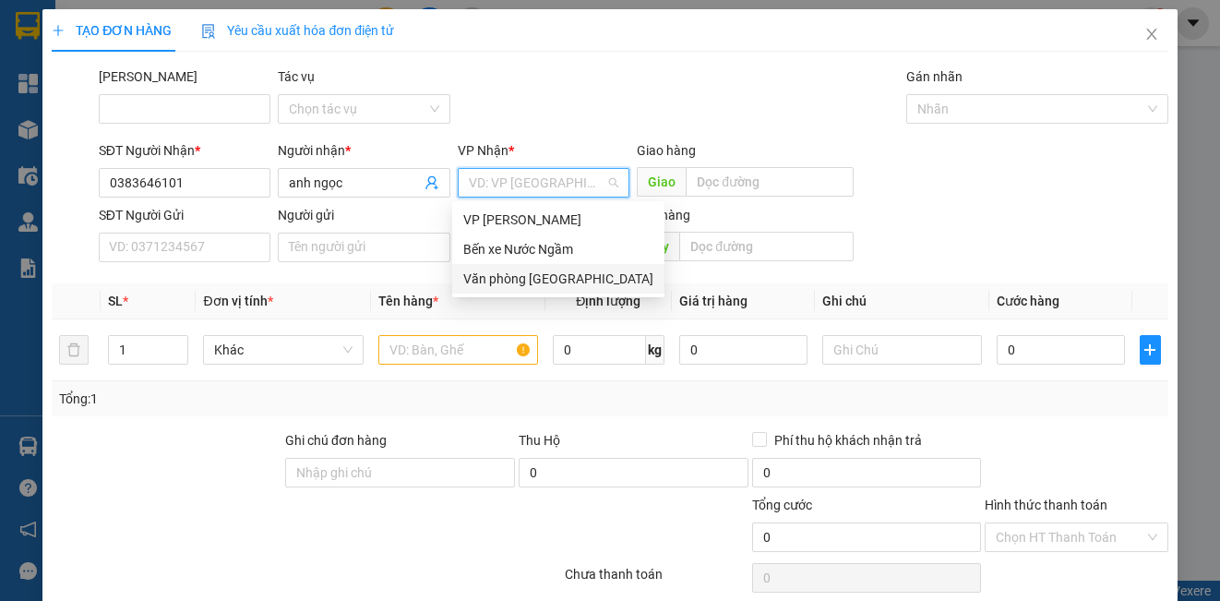
click at [547, 281] on div "Văn phòng [GEOGRAPHIC_DATA]" at bounding box center [558, 279] width 190 height 20
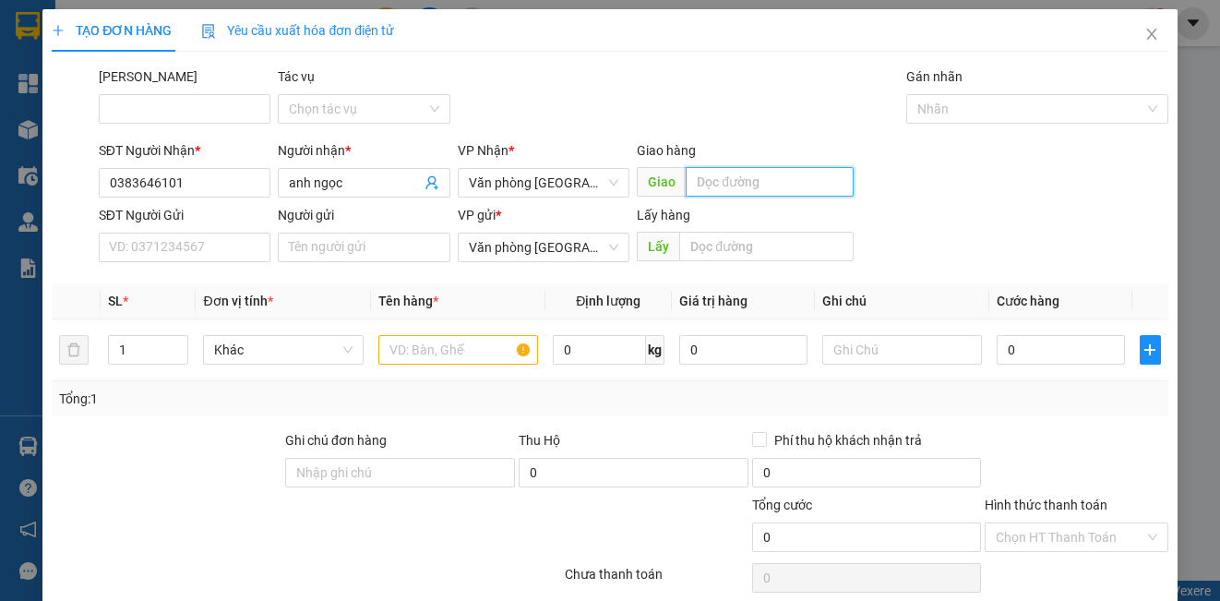
click at [725, 185] on input "text" at bounding box center [770, 182] width 168 height 30
type input "lạt"
click at [407, 336] on input "text" at bounding box center [458, 350] width 160 height 30
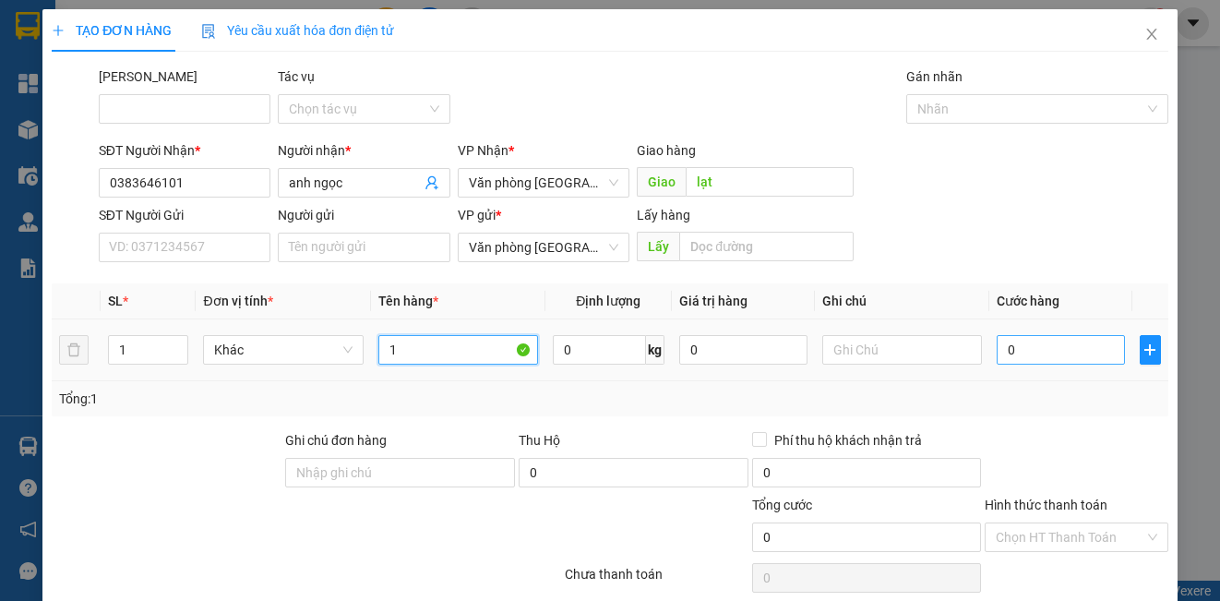
type input "1"
click at [1077, 361] on input "0" at bounding box center [1061, 350] width 128 height 30
type input "5"
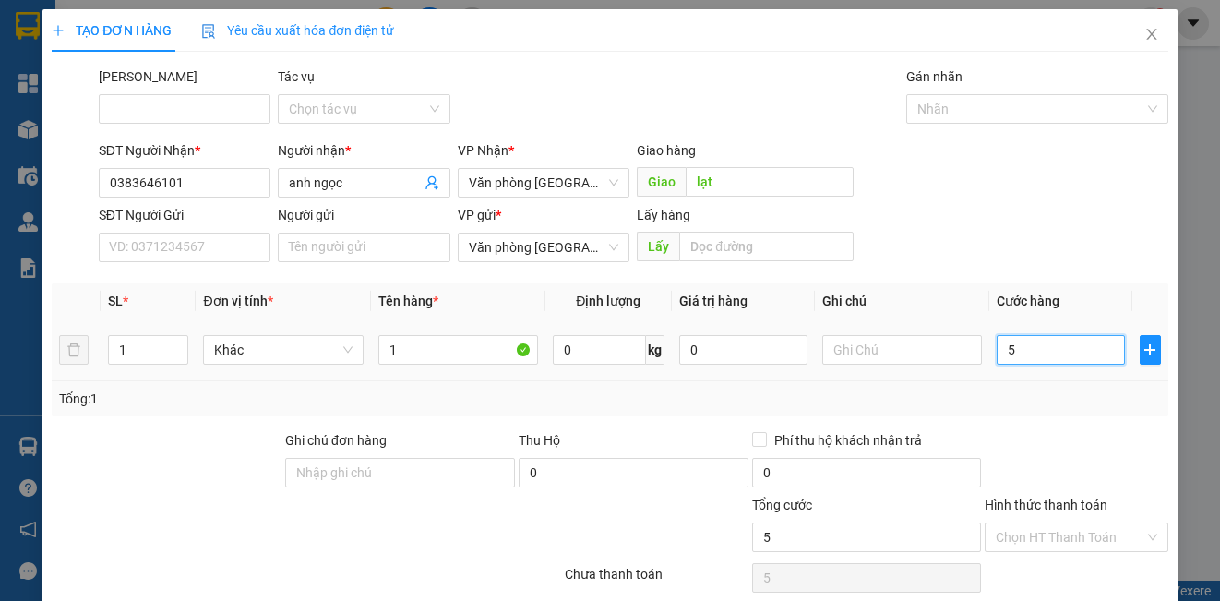
type input "50"
type input "500"
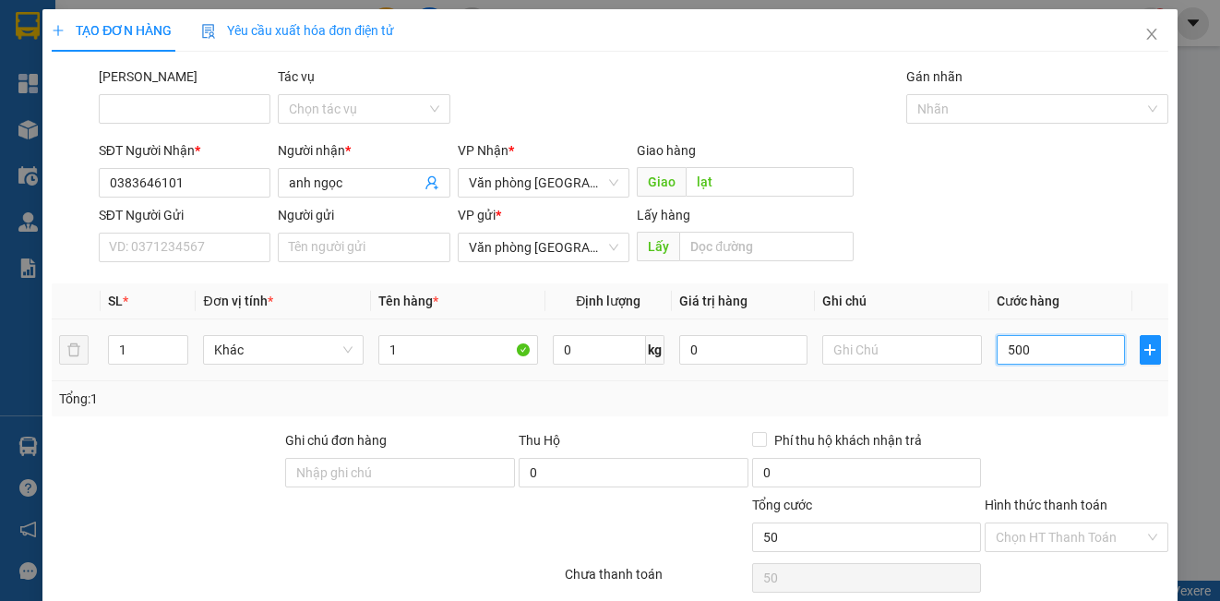
type input "500"
type input "5.000"
type input "50.000"
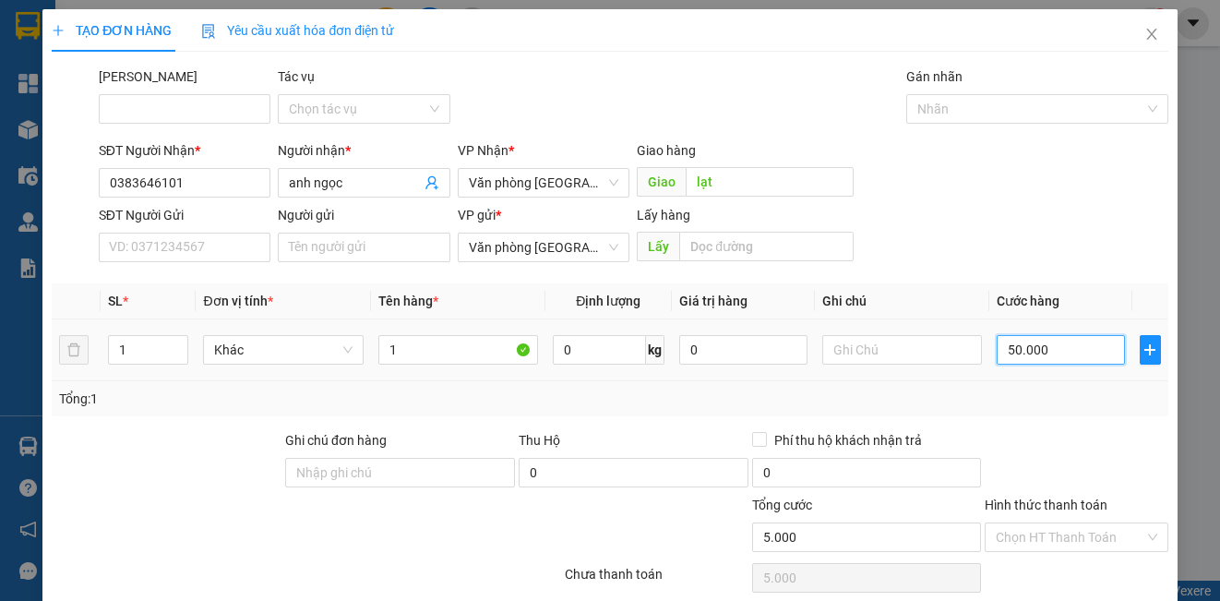
type input "50.000"
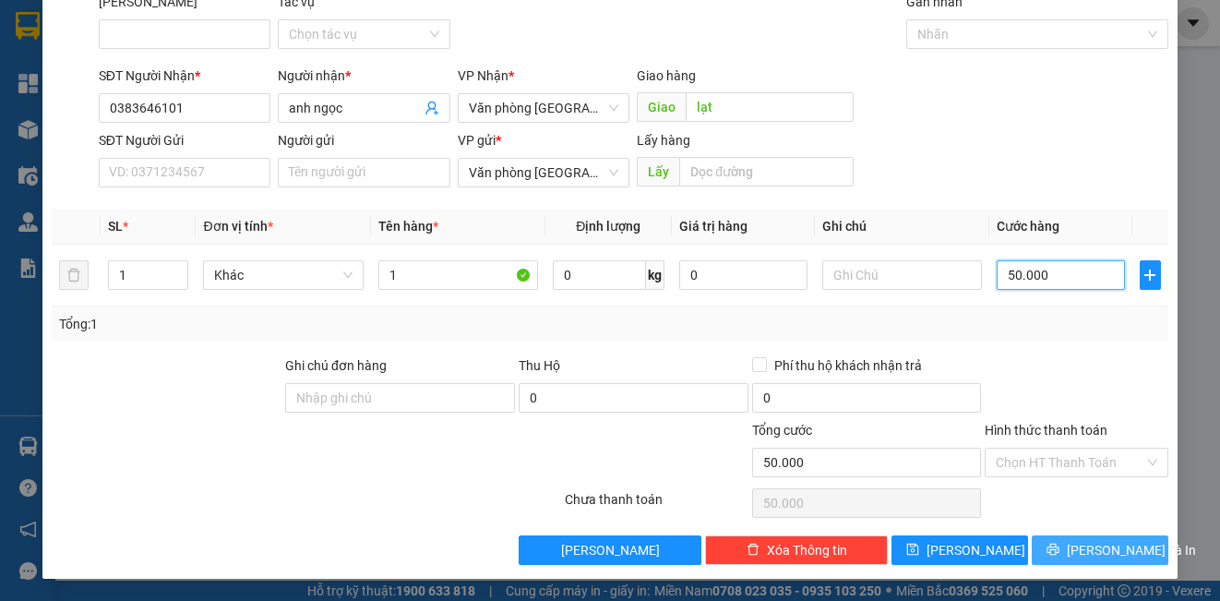
type input "50.000"
click at [1069, 556] on button "[PERSON_NAME] và In" at bounding box center [1100, 550] width 137 height 30
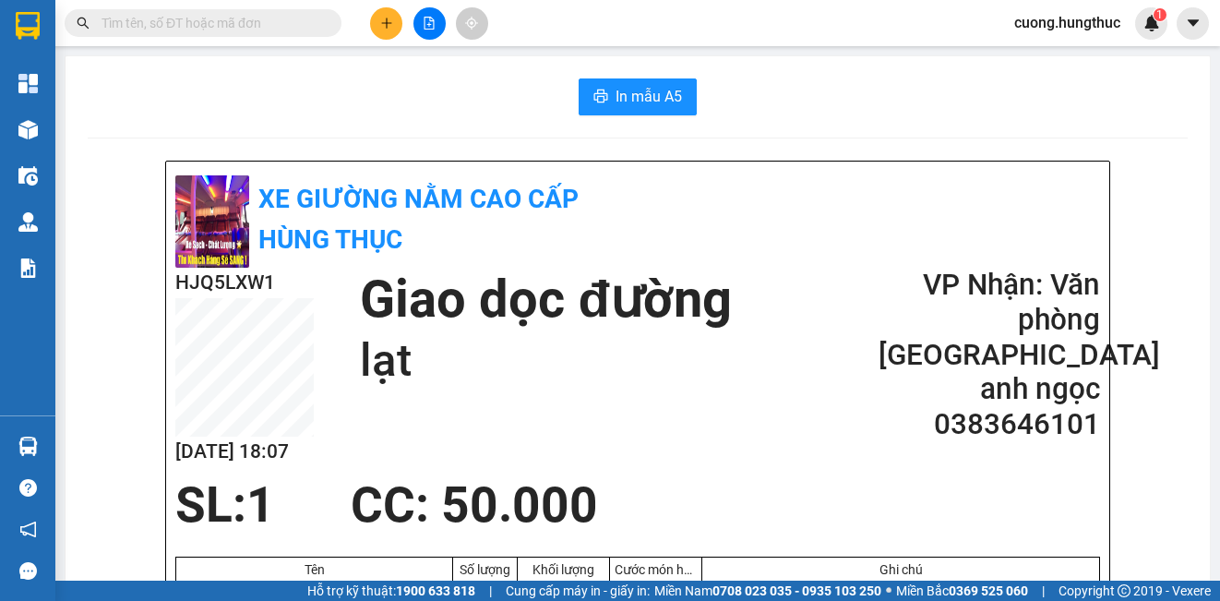
click at [377, 30] on button at bounding box center [386, 23] width 32 height 32
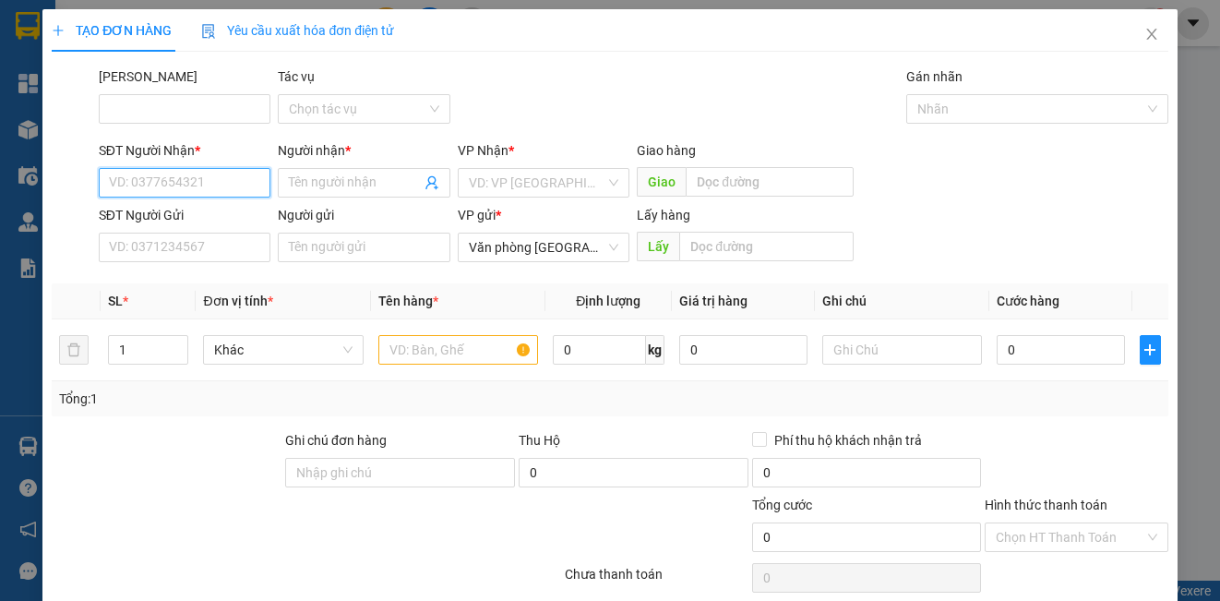
click at [149, 186] on input "SĐT Người Nhận *" at bounding box center [185, 183] width 172 height 30
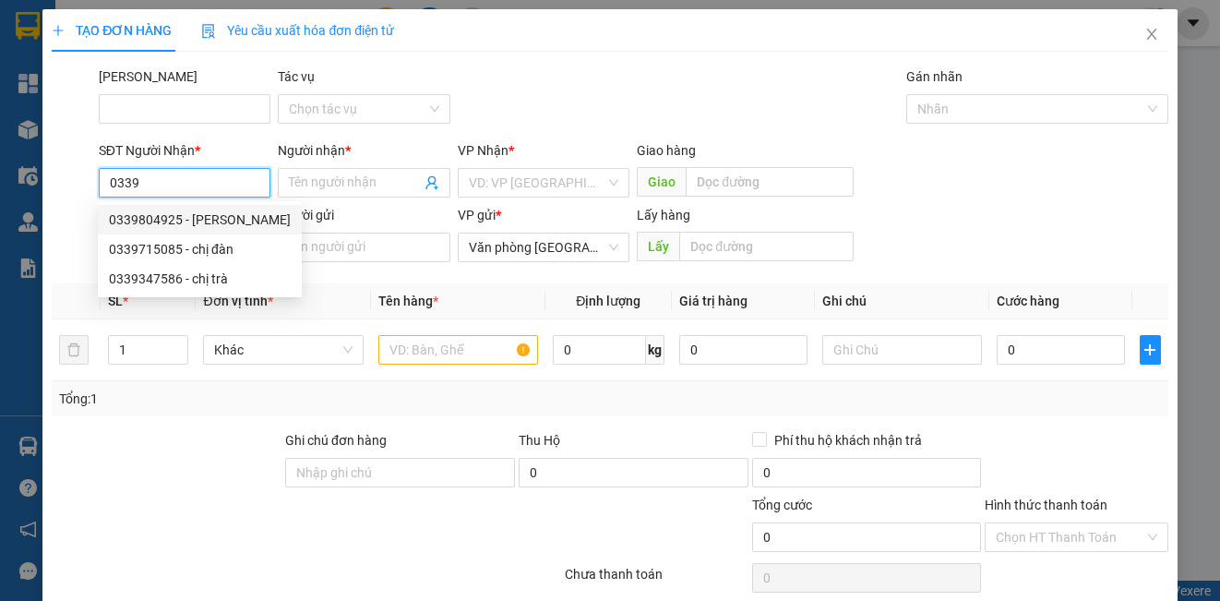
click at [171, 228] on div "0339804925 - [PERSON_NAME]" at bounding box center [200, 219] width 182 height 20
type input "0339804925"
type input "[PERSON_NAME]"
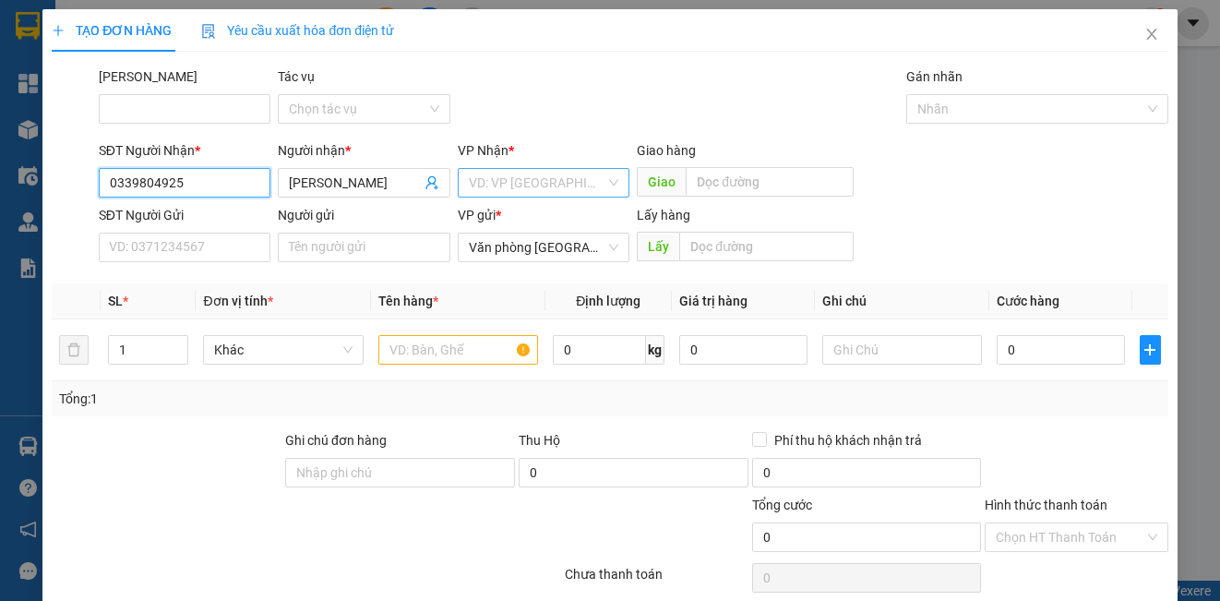
type input "0339804925"
click at [492, 180] on input "search" at bounding box center [537, 183] width 137 height 28
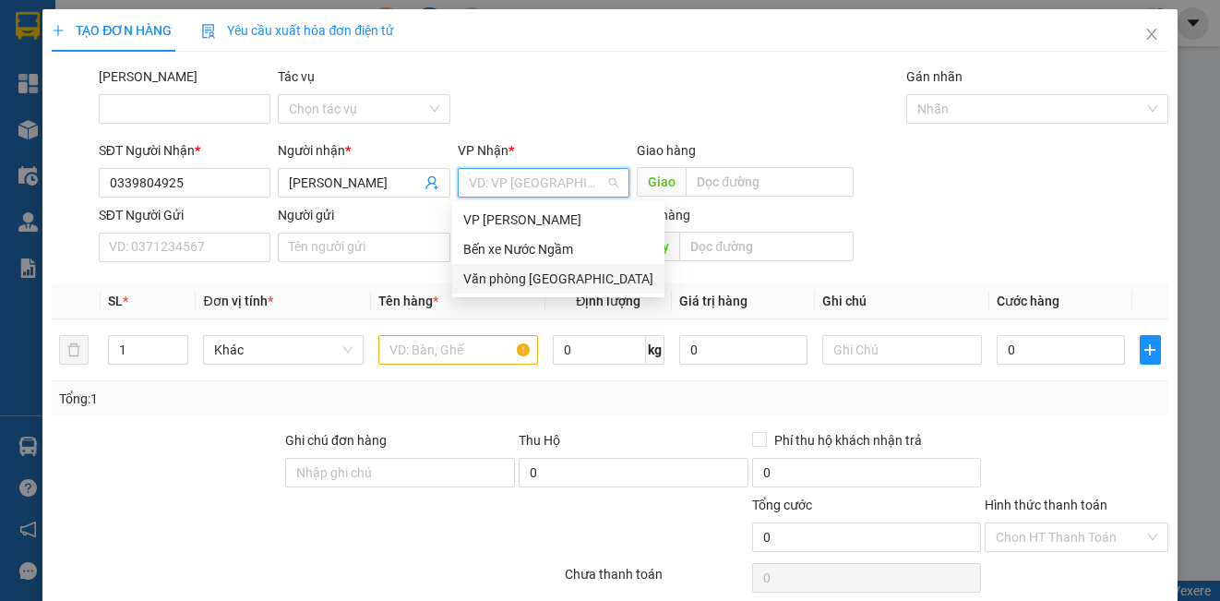
click at [502, 281] on div "Văn phòng [GEOGRAPHIC_DATA]" at bounding box center [558, 279] width 190 height 20
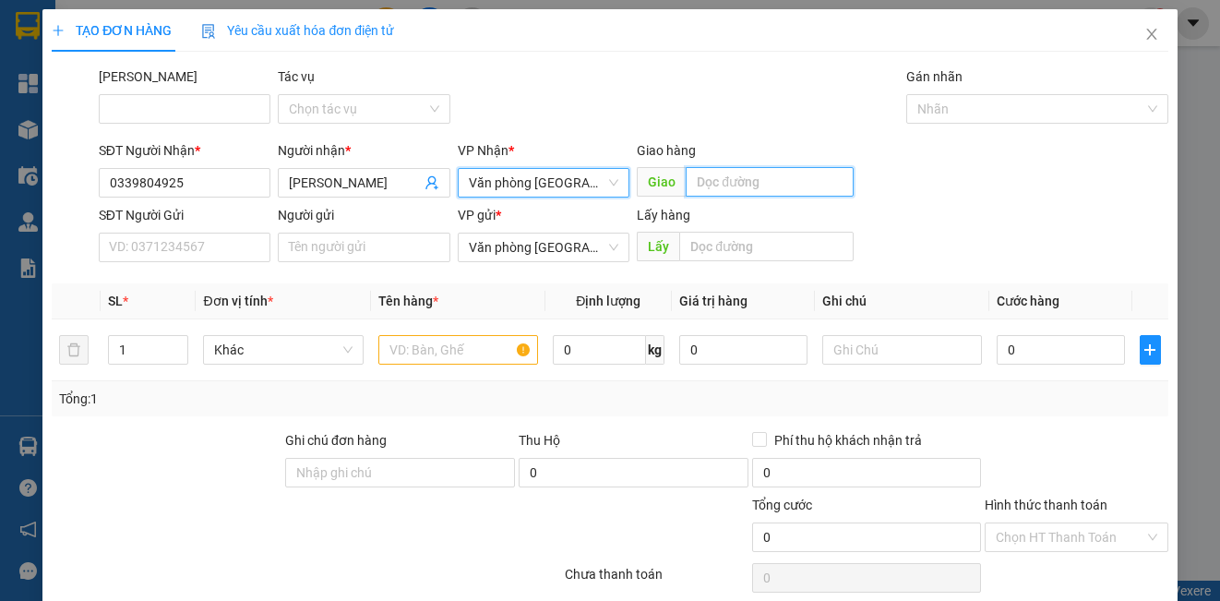
click at [771, 187] on input "text" at bounding box center [770, 182] width 168 height 30
type input "lạt"
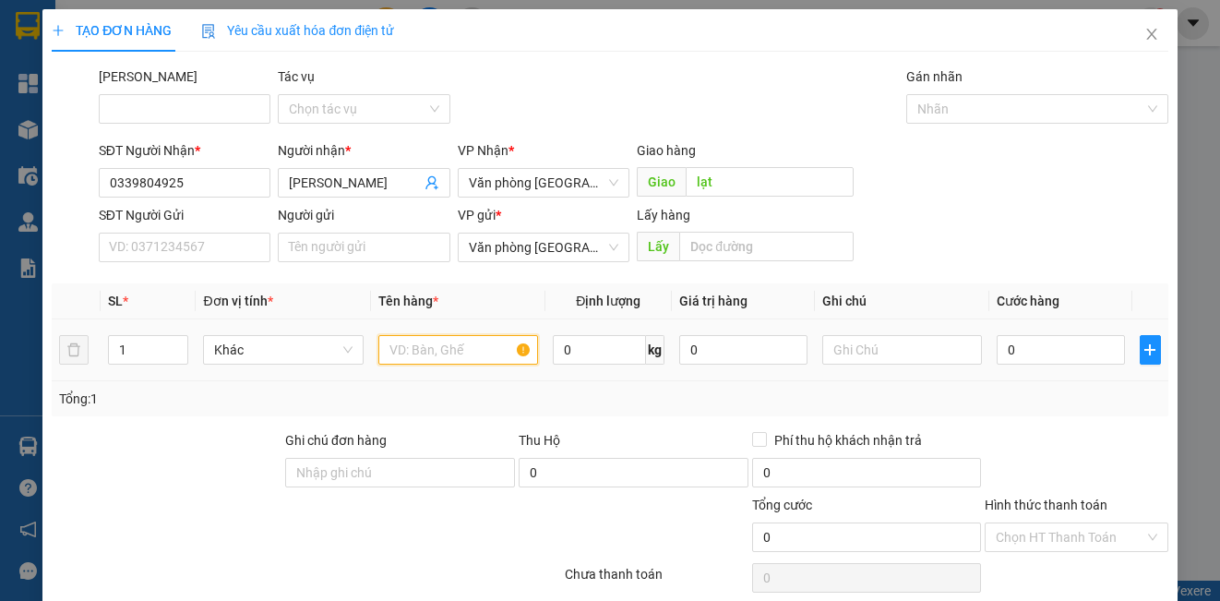
click at [470, 340] on input "text" at bounding box center [458, 350] width 160 height 30
type input "1"
click at [1074, 348] on input "0" at bounding box center [1061, 350] width 128 height 30
type input "1"
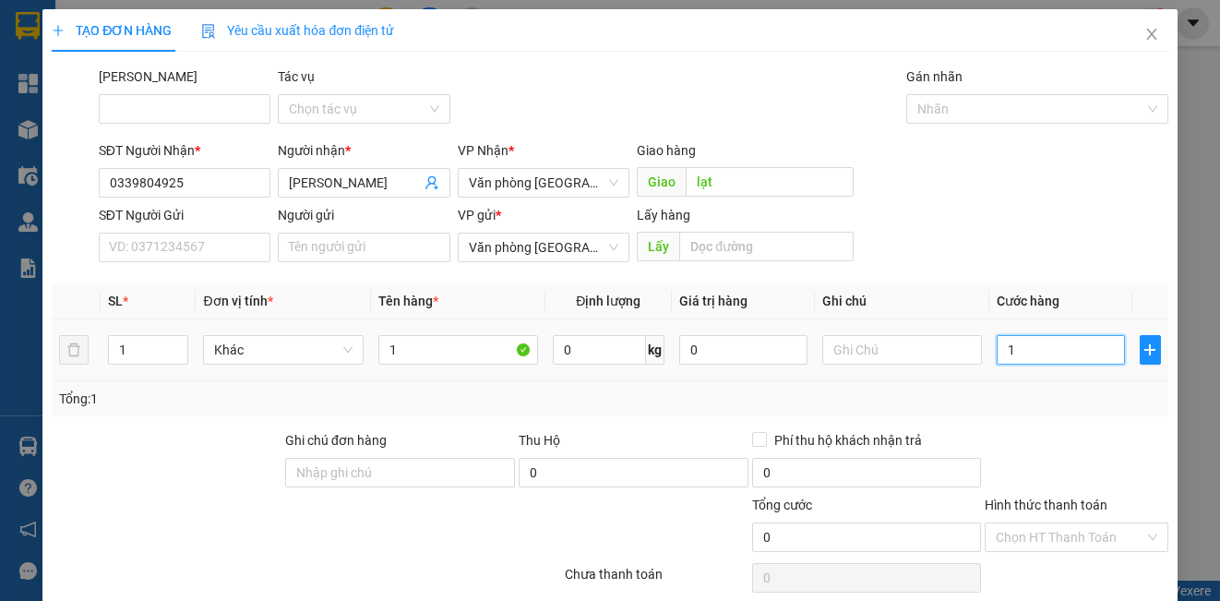
type input "1"
type input "15"
type input "150"
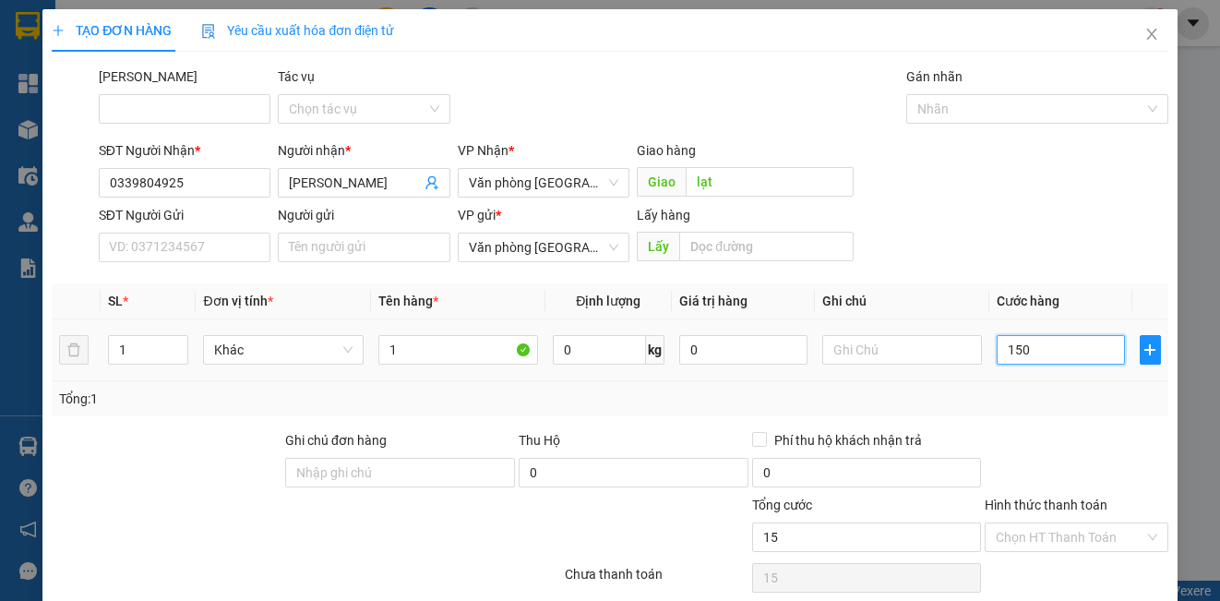
type input "150"
type input "1.500"
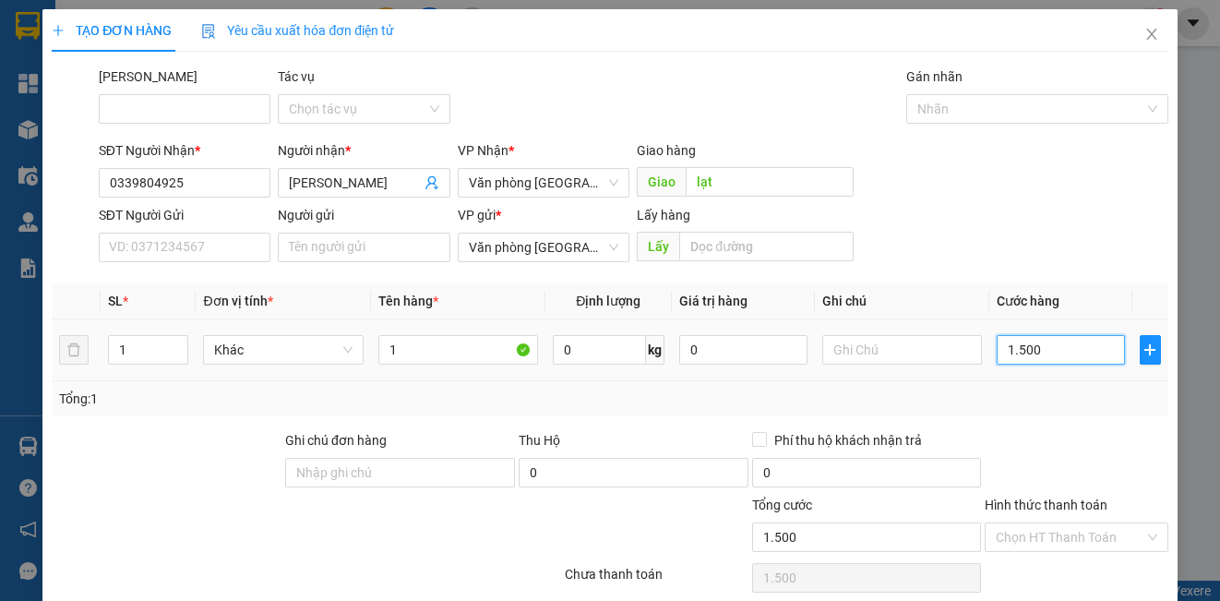
type input "15.000"
type input "150.000"
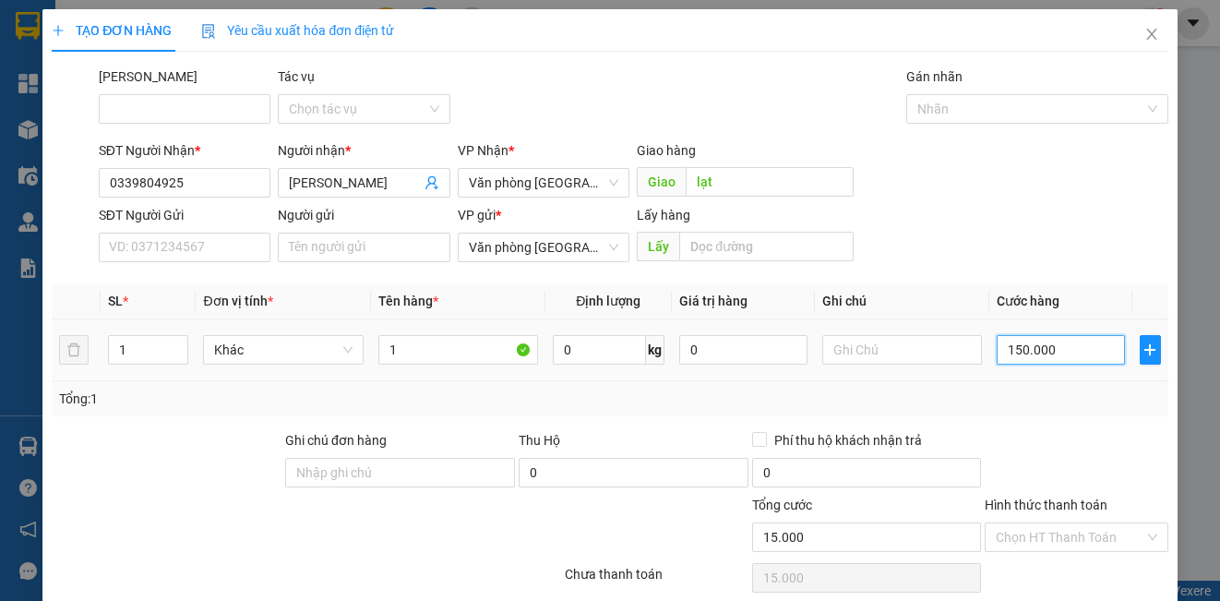
type input "150.000"
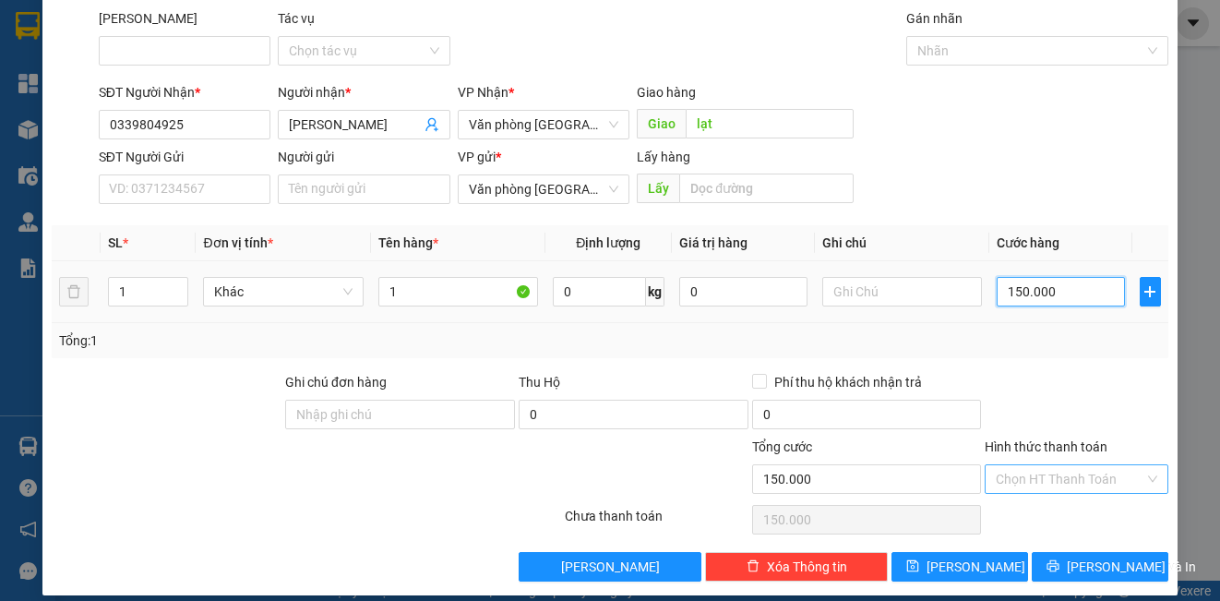
scroll to position [75, 0]
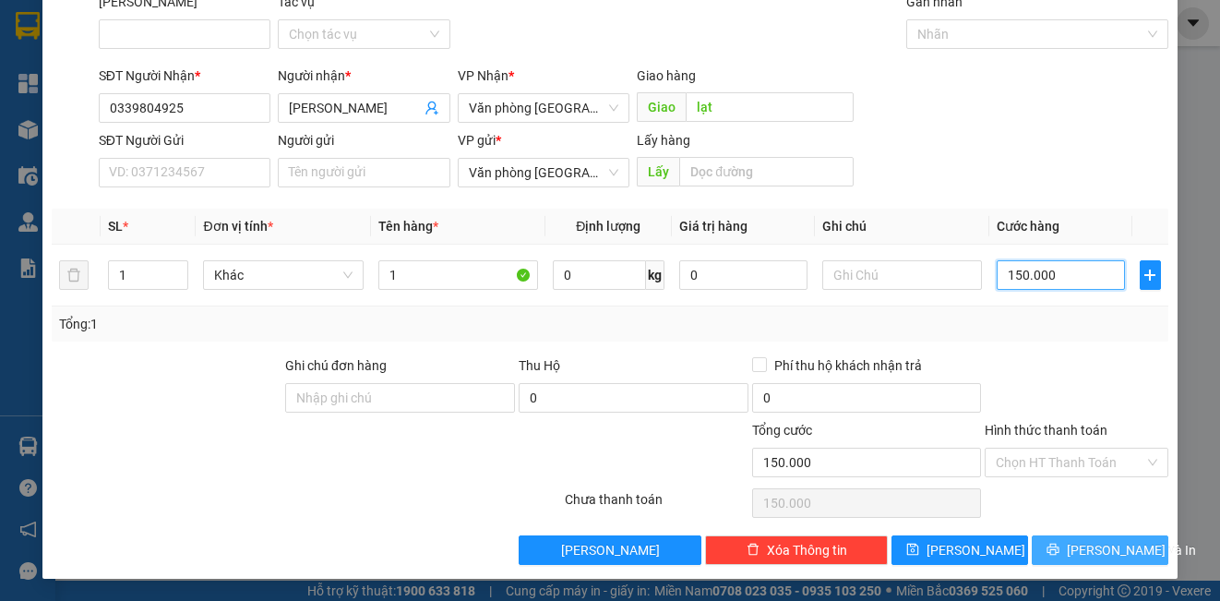
type input "150.000"
click at [1077, 550] on span "[PERSON_NAME] và In" at bounding box center [1131, 550] width 129 height 20
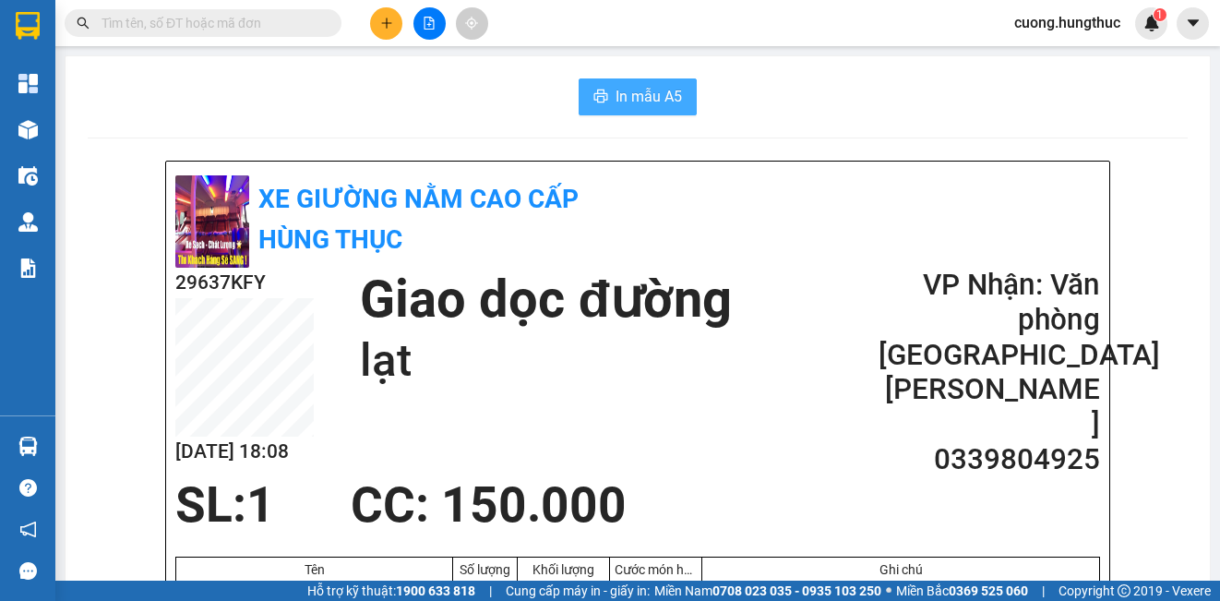
click at [642, 101] on span "In mẫu A5" at bounding box center [648, 96] width 66 height 23
click at [672, 98] on span "In mẫu A5" at bounding box center [648, 96] width 66 height 23
click at [387, 23] on icon "plus" at bounding box center [386, 22] width 10 height 1
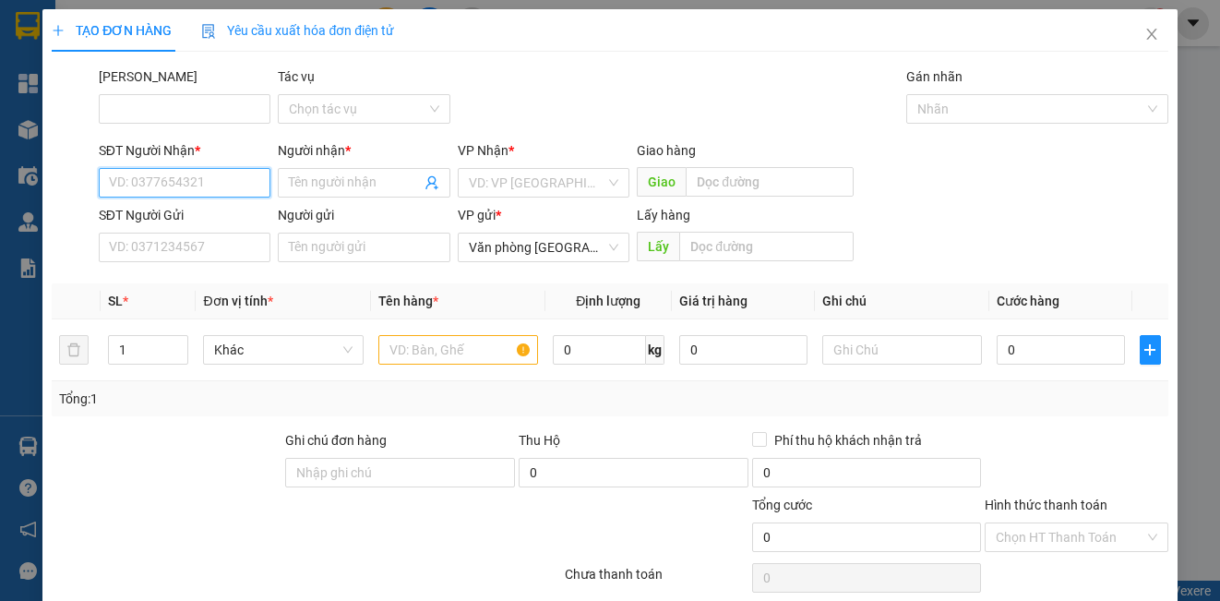
click at [237, 176] on input "SĐT Người Nhận *" at bounding box center [185, 183] width 172 height 30
click at [217, 223] on div "0978873599 - vshine dũng nghệ an" at bounding box center [209, 219] width 201 height 20
type input "0978873599"
type input "vshine dũng nghệ an"
type input "0978873599"
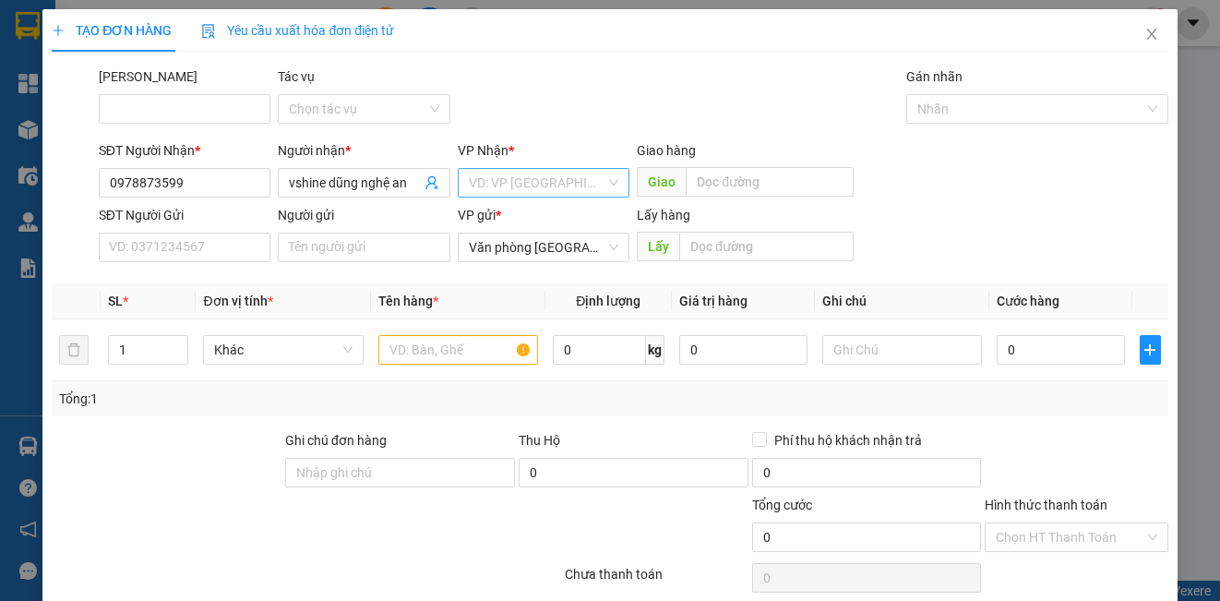
click at [488, 181] on input "search" at bounding box center [537, 183] width 137 height 28
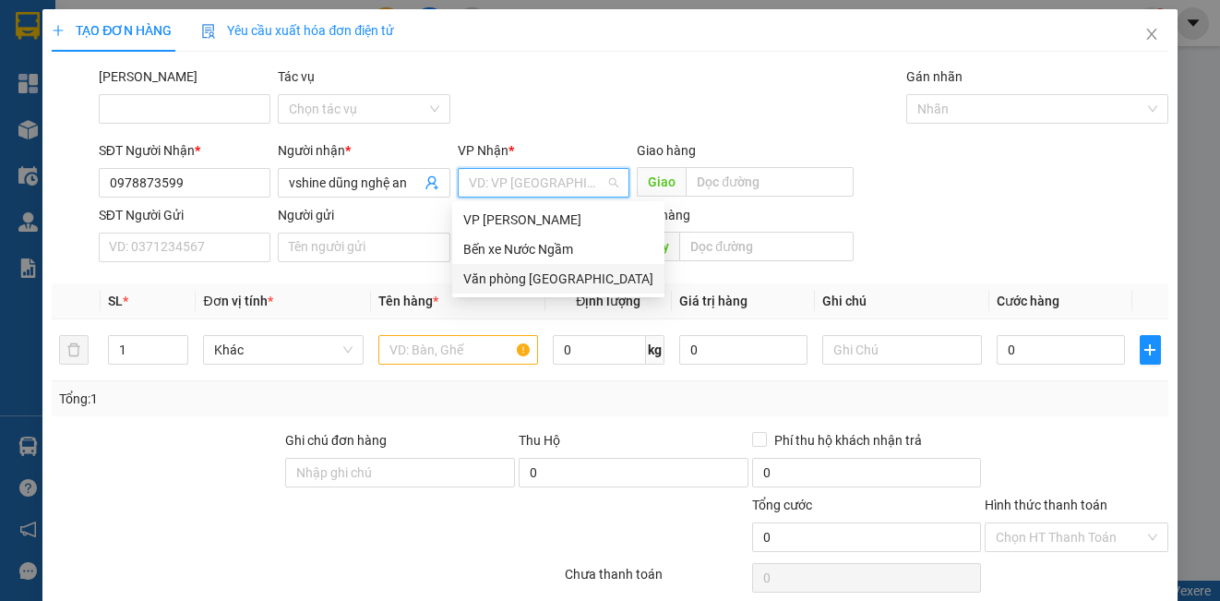
click at [508, 277] on div "Văn phòng [GEOGRAPHIC_DATA]" at bounding box center [558, 279] width 190 height 20
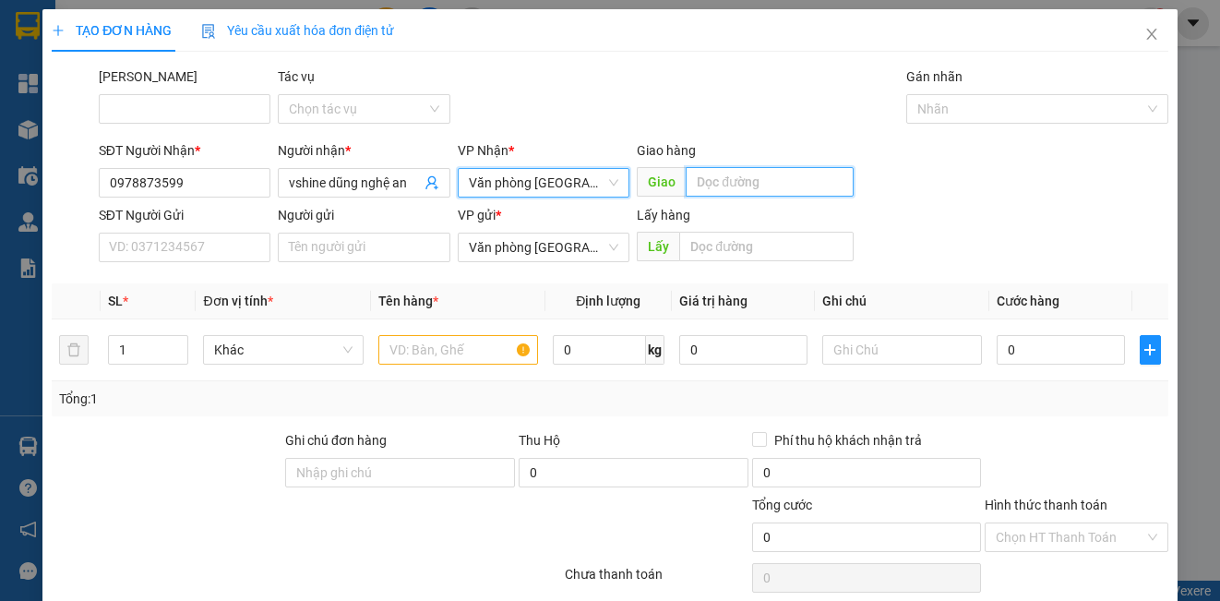
click at [750, 189] on input "text" at bounding box center [770, 182] width 168 height 30
type input "lạt"
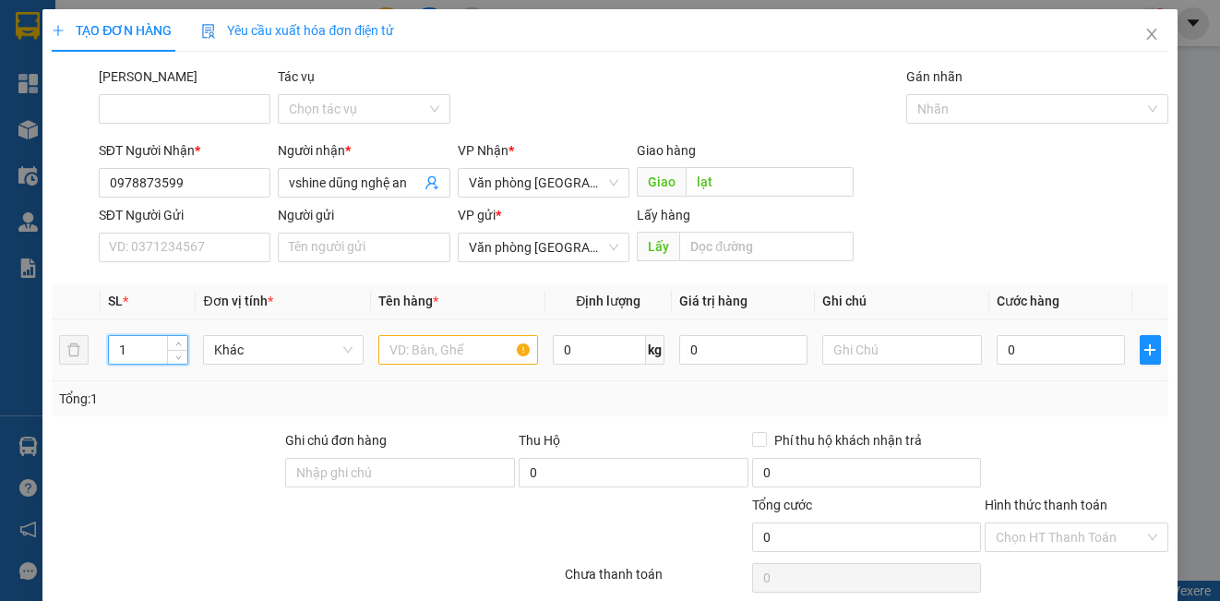
click at [152, 352] on input "1" at bounding box center [148, 350] width 78 height 28
type input "3"
click at [406, 361] on input "text" at bounding box center [458, 350] width 160 height 30
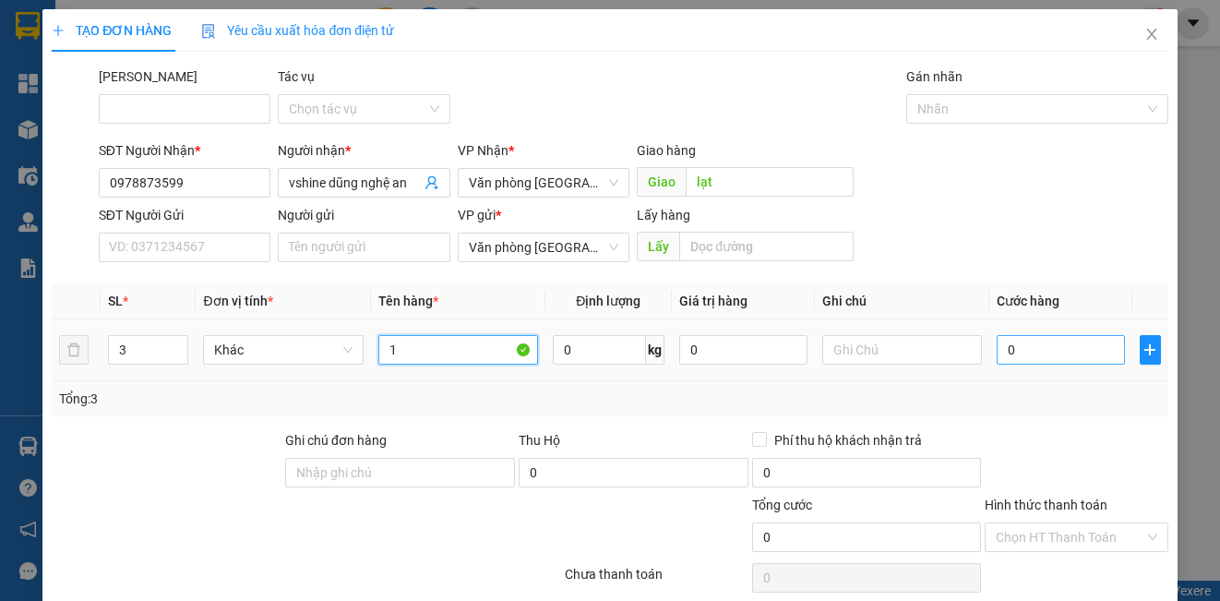
type input "1"
click at [1041, 358] on input "0" at bounding box center [1061, 350] width 128 height 30
type input "1"
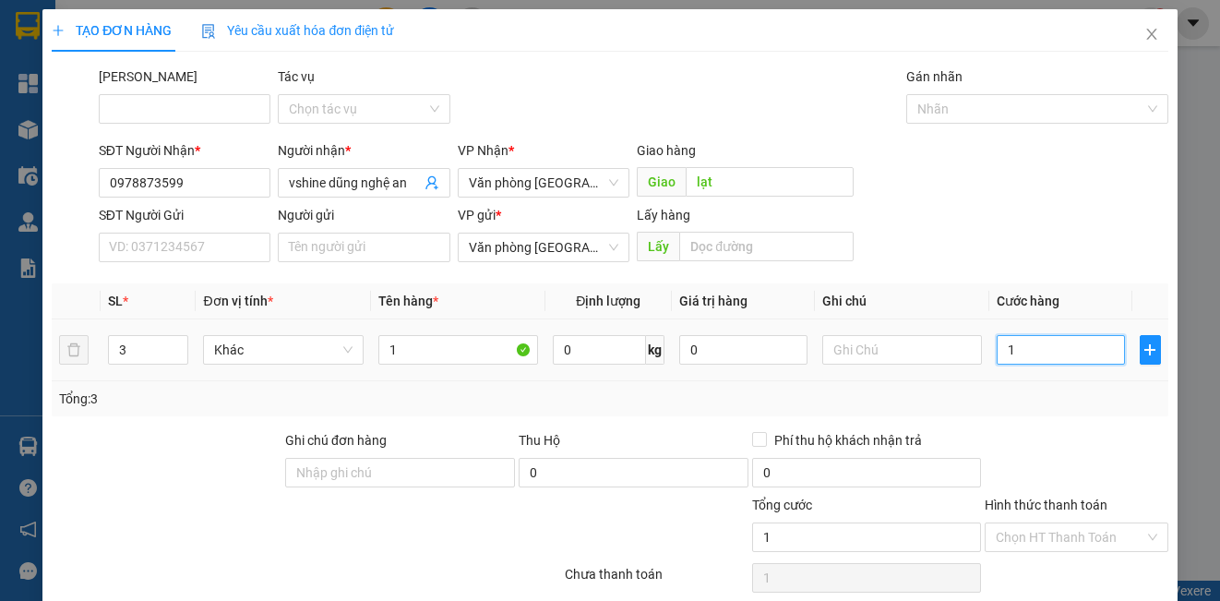
type input "15"
type input "150"
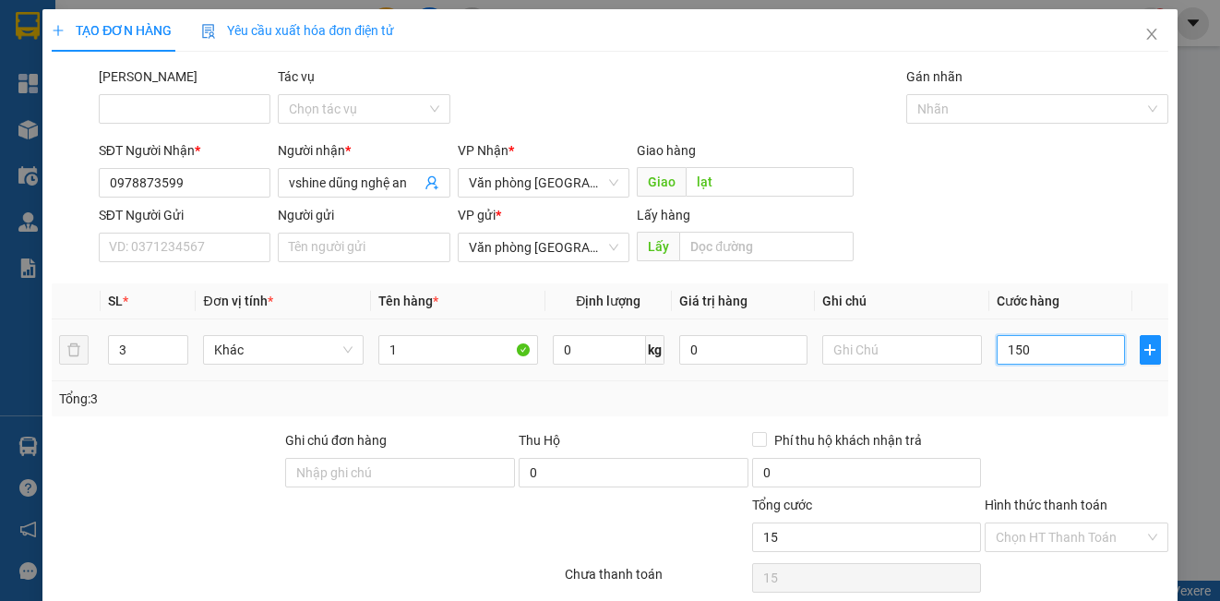
type input "150"
type input "1.500"
type input "15.000"
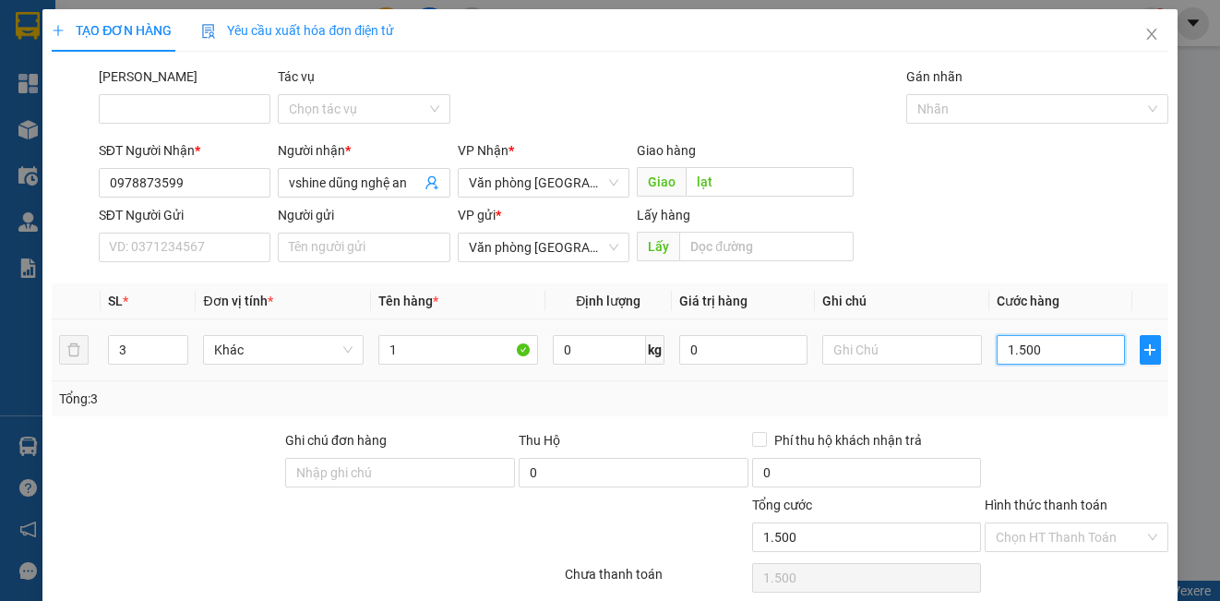
type input "15.000"
type input "150.000"
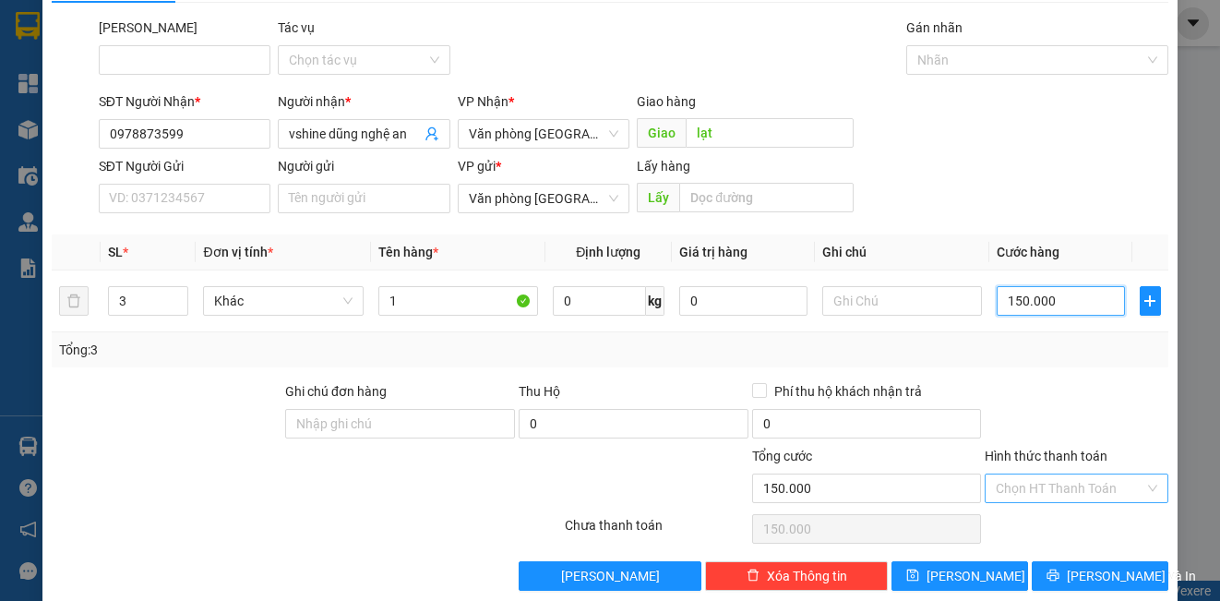
scroll to position [75, 0]
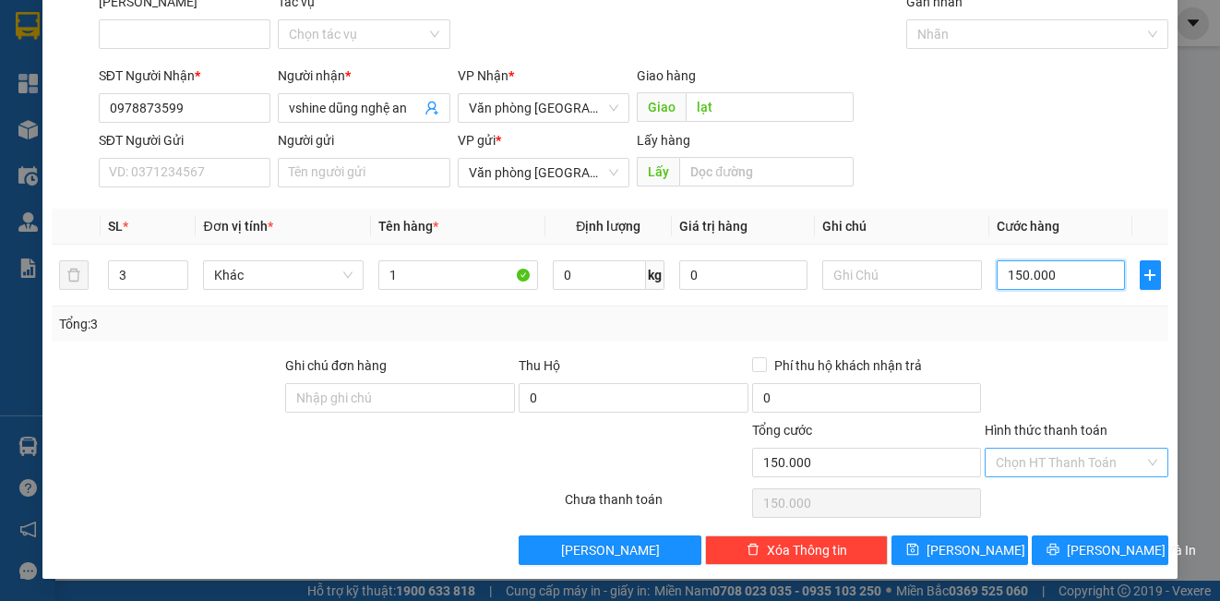
type input "150.000"
click at [1047, 448] on input "Hình thức thanh toán" at bounding box center [1070, 462] width 148 height 28
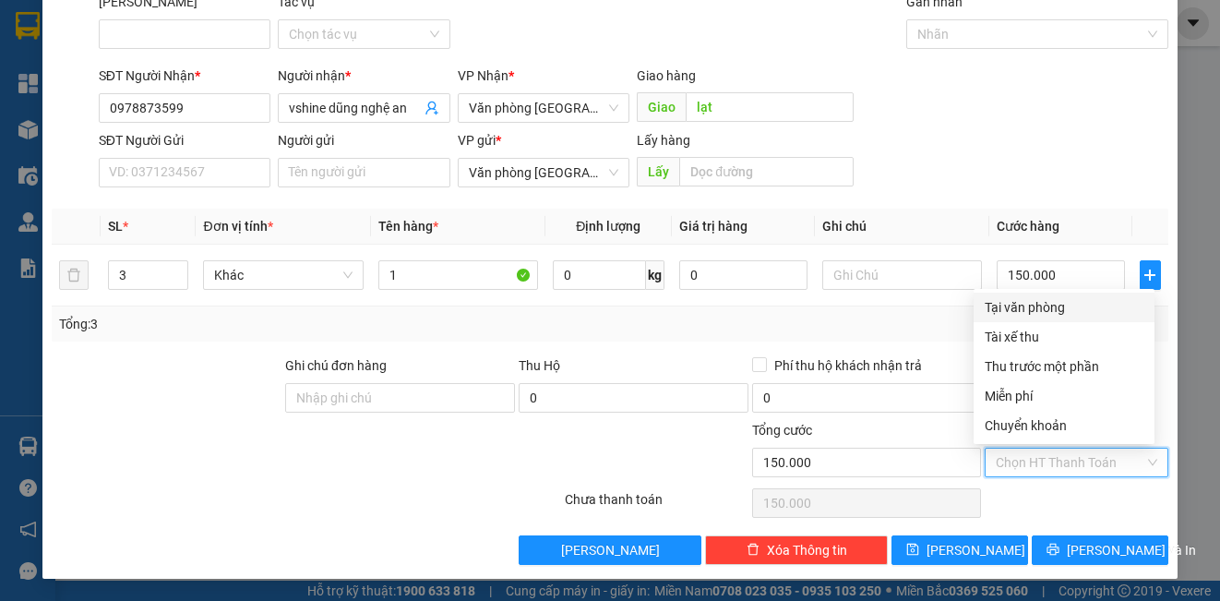
click at [1061, 307] on div "Tại văn phòng" at bounding box center [1064, 307] width 159 height 20
type input "0"
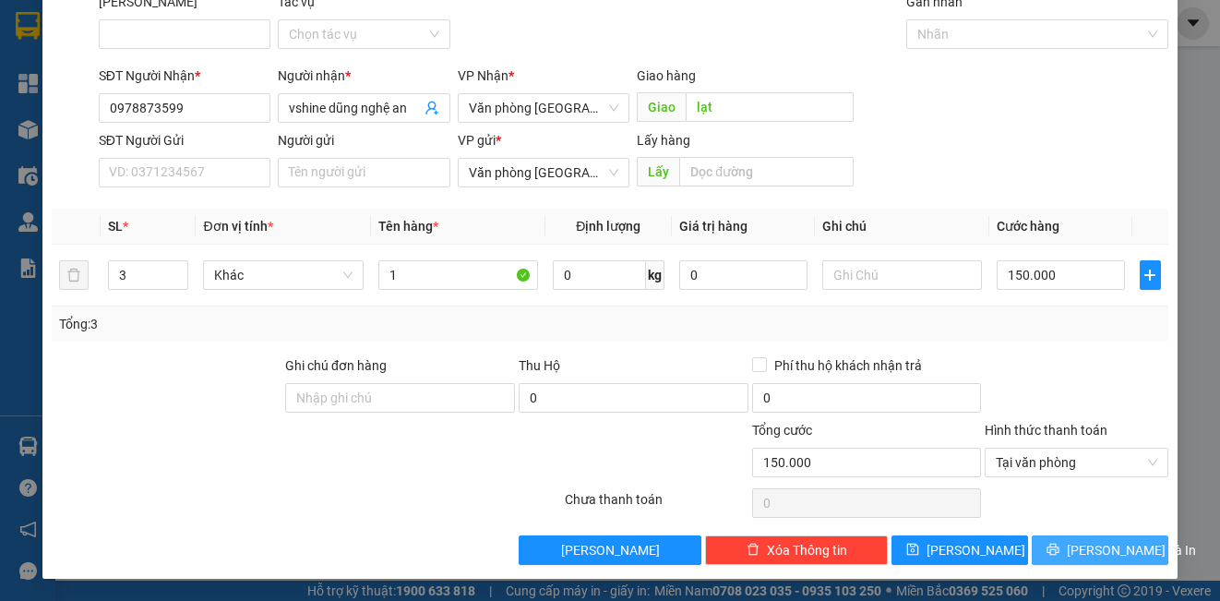
click at [1078, 547] on span "[PERSON_NAME] và In" at bounding box center [1131, 550] width 129 height 20
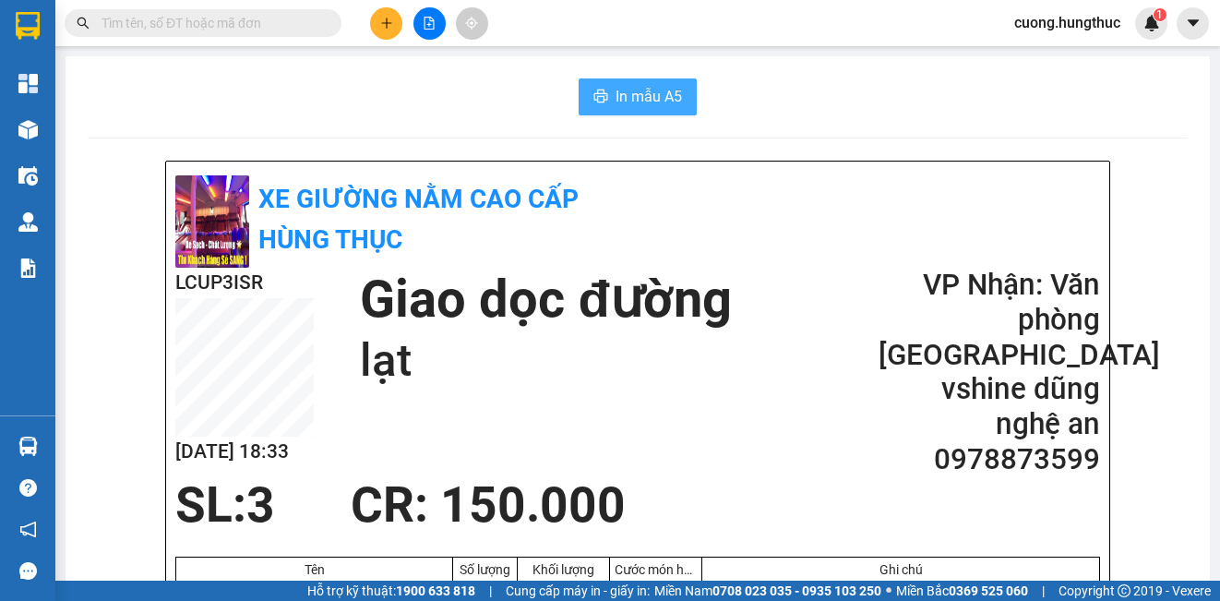
click at [619, 97] on span "In mẫu A5" at bounding box center [648, 96] width 66 height 23
click at [384, 7] on div at bounding box center [429, 23] width 138 height 32
click at [381, 18] on icon "plus" at bounding box center [386, 23] width 13 height 13
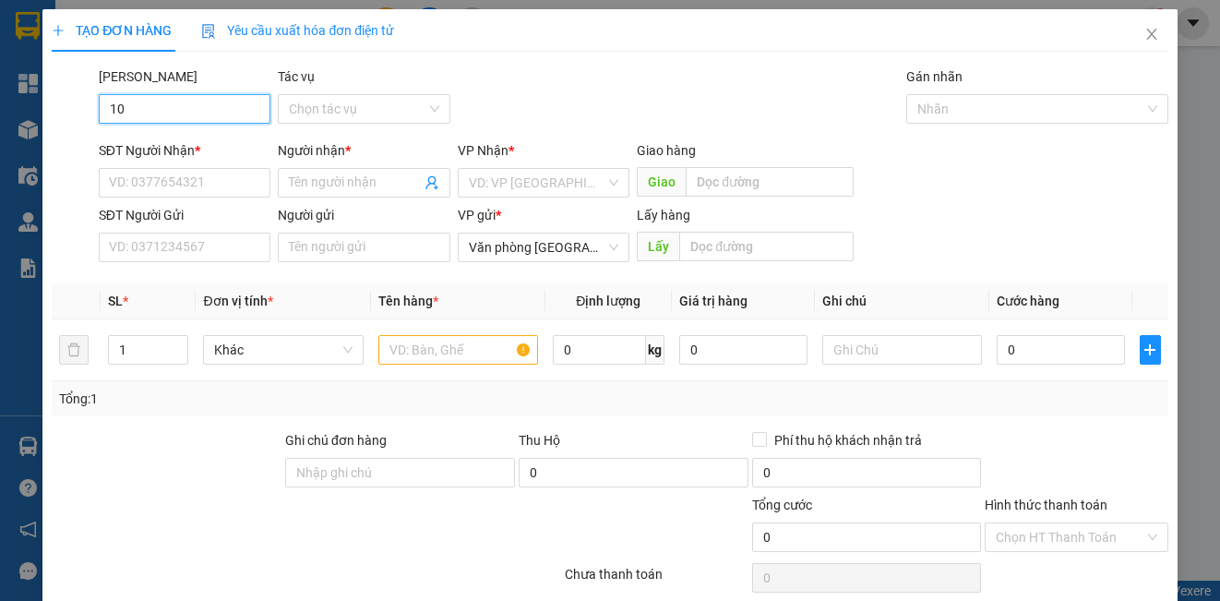
type input "1"
click at [209, 167] on div "SĐT Người Nhận *" at bounding box center [185, 154] width 172 height 28
click at [205, 173] on input "SĐT Người Nhận *" at bounding box center [185, 183] width 172 height 30
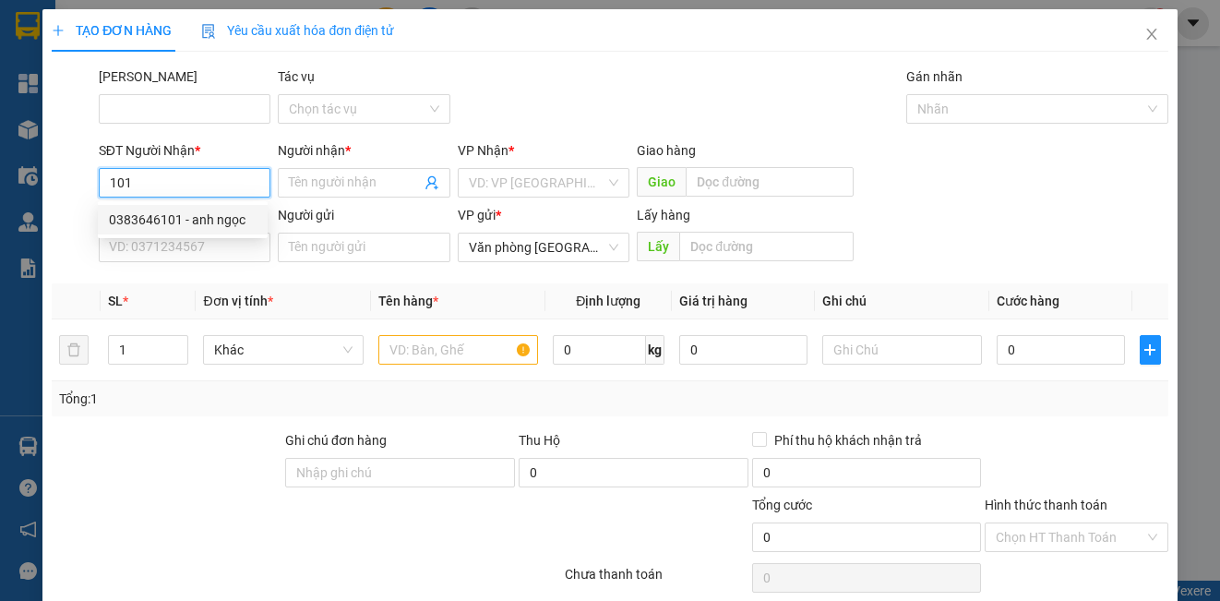
click at [233, 226] on div "0383646101 - anh ngọc" at bounding box center [183, 219] width 148 height 20
type input "0383646101"
type input "anh ngọc"
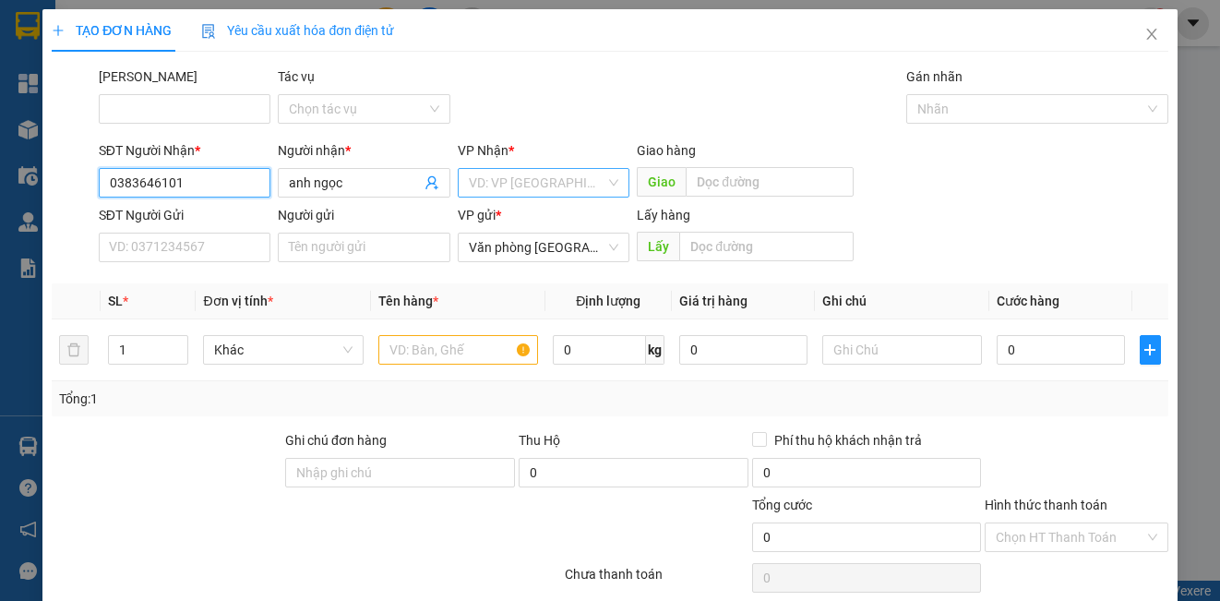
click at [601, 177] on div "VD: VP [GEOGRAPHIC_DATA]" at bounding box center [544, 183] width 172 height 30
type input "0383646101"
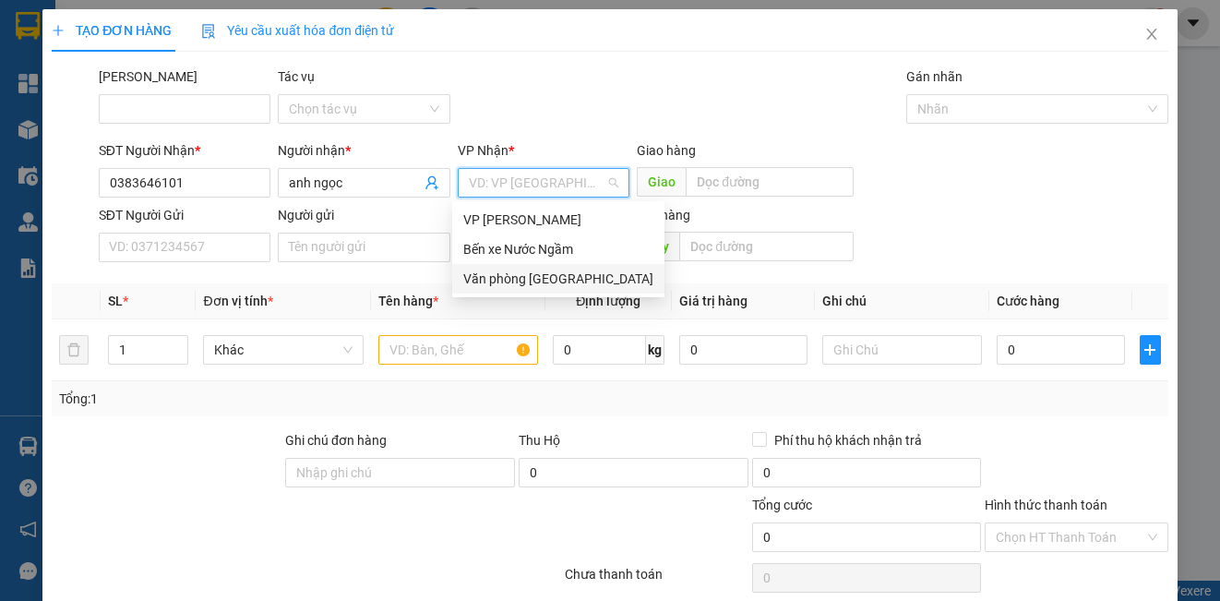
click at [567, 274] on div "Văn phòng [GEOGRAPHIC_DATA]" at bounding box center [558, 279] width 190 height 20
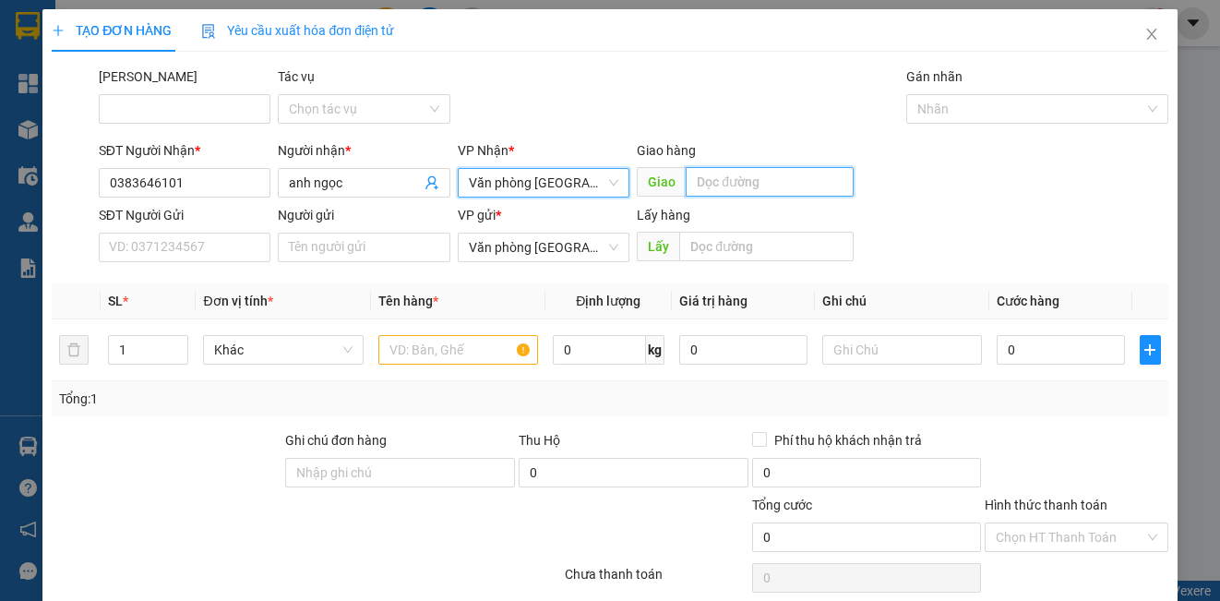
click at [719, 190] on input "text" at bounding box center [770, 182] width 168 height 30
type input "lạt"
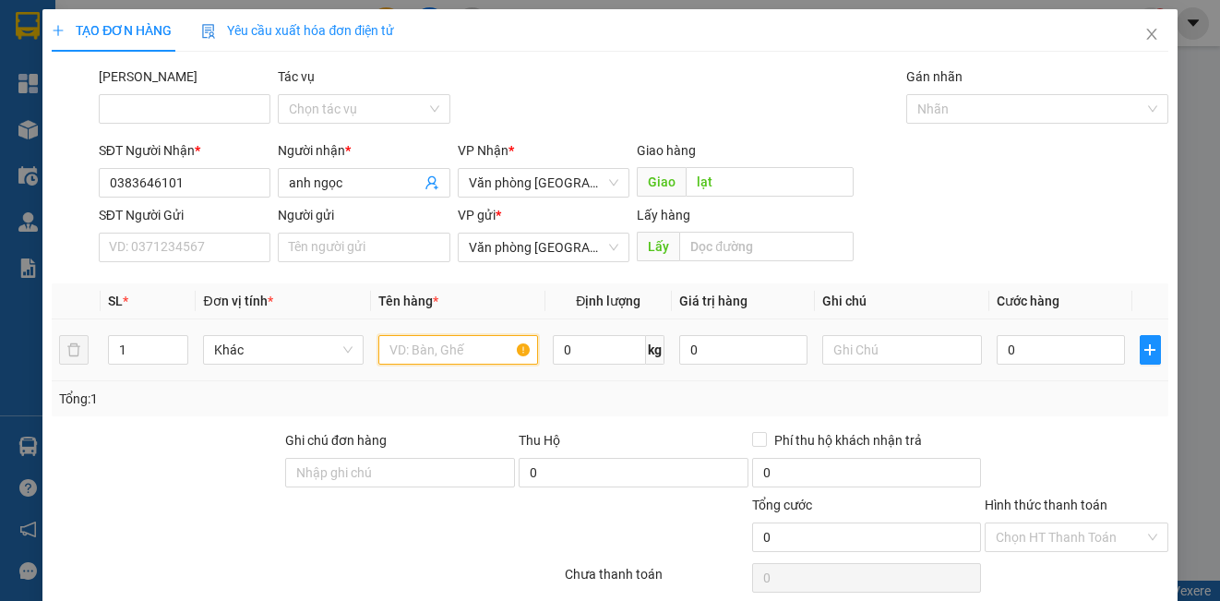
click at [428, 352] on input "text" at bounding box center [458, 350] width 160 height 30
type input "1"
click at [1047, 343] on input "0" at bounding box center [1061, 350] width 128 height 30
type input "5"
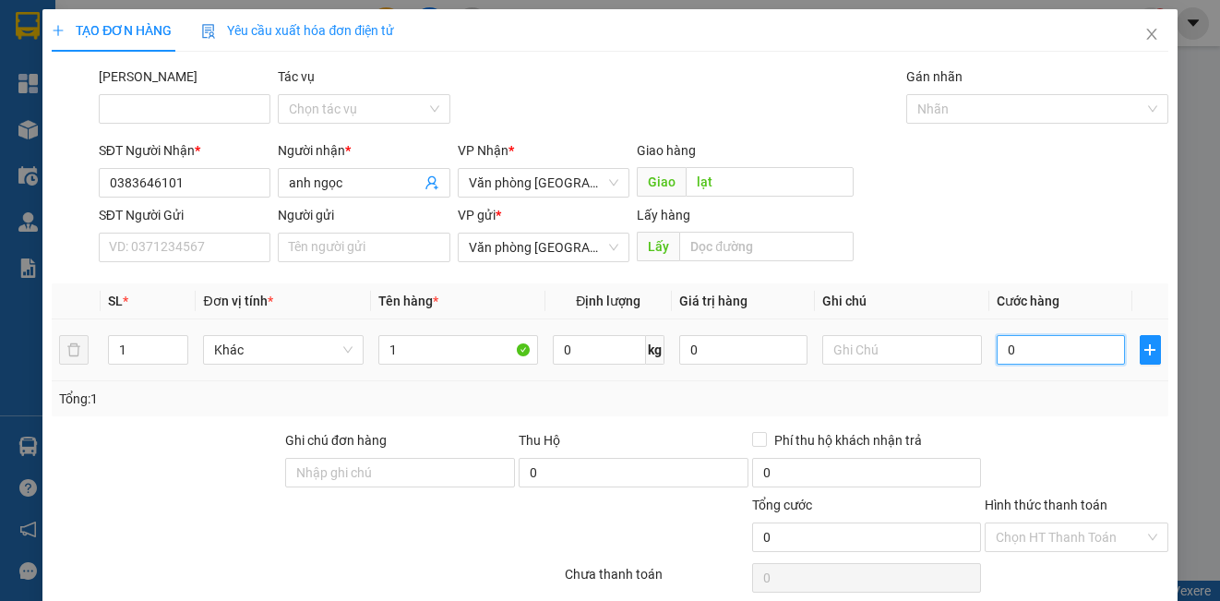
type input "5"
type input "50"
type input "500"
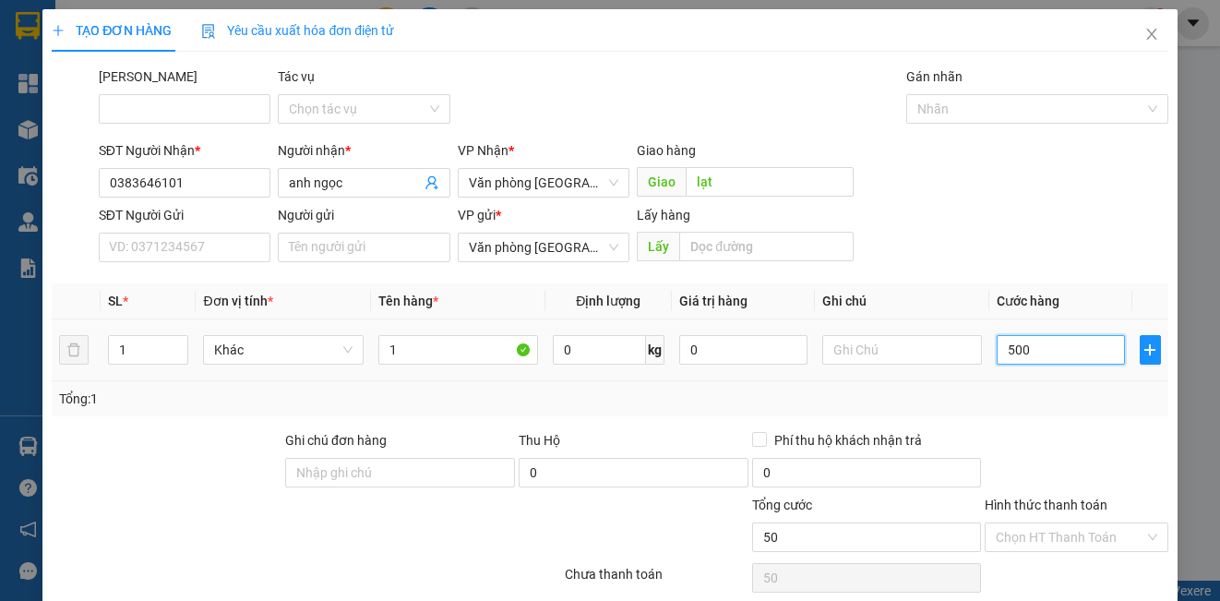
type input "500"
type input "5.000"
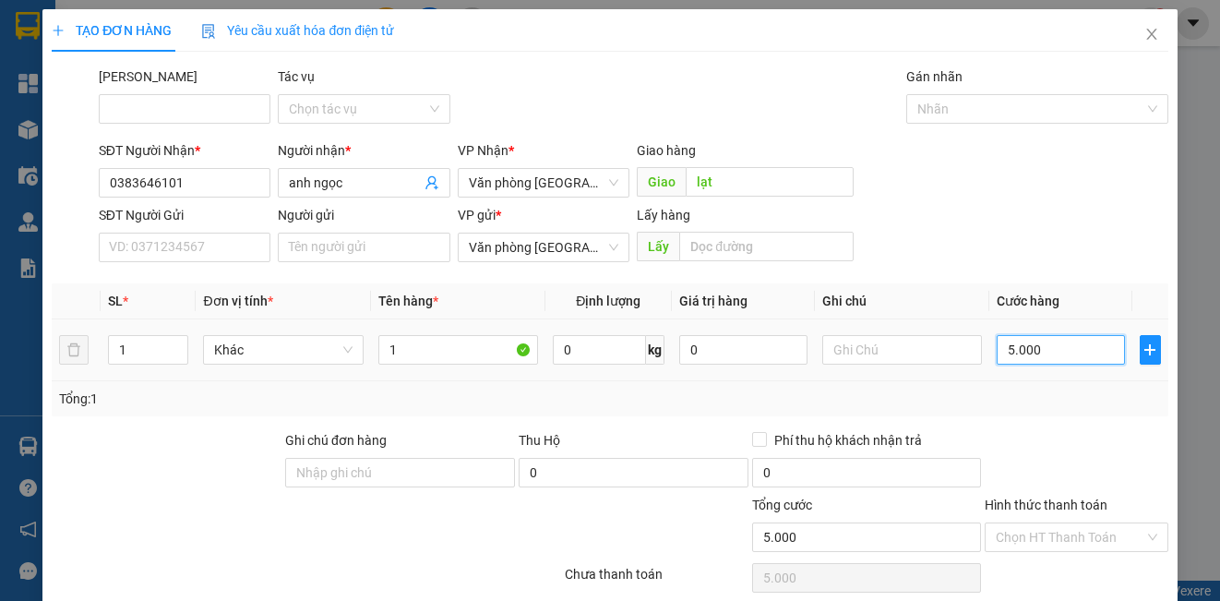
type input "50.000"
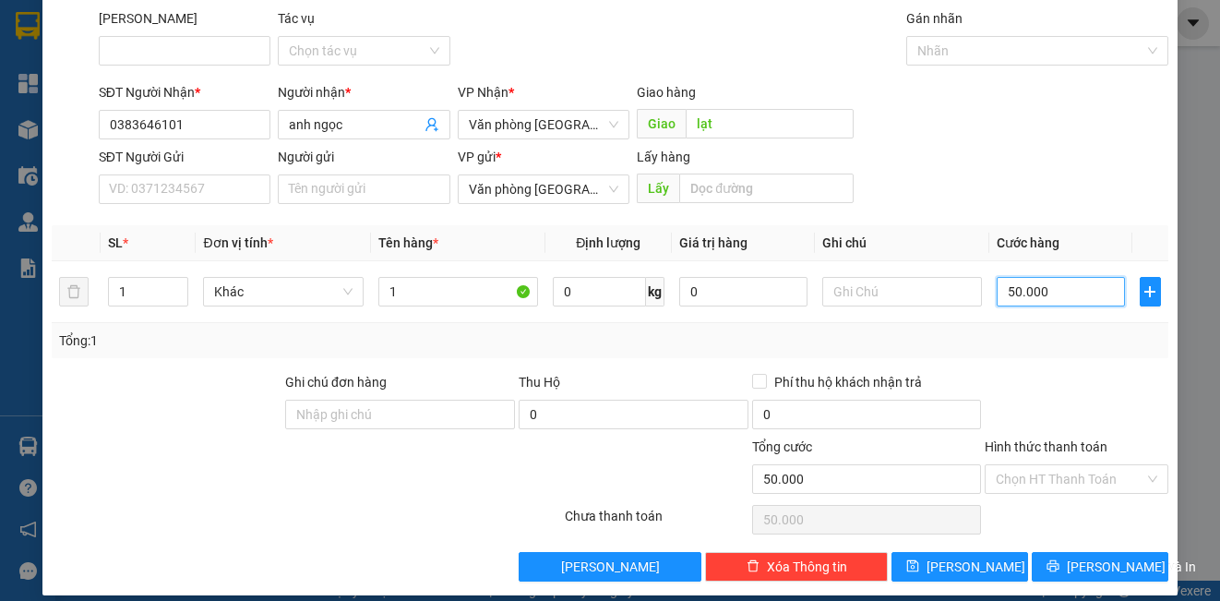
scroll to position [75, 0]
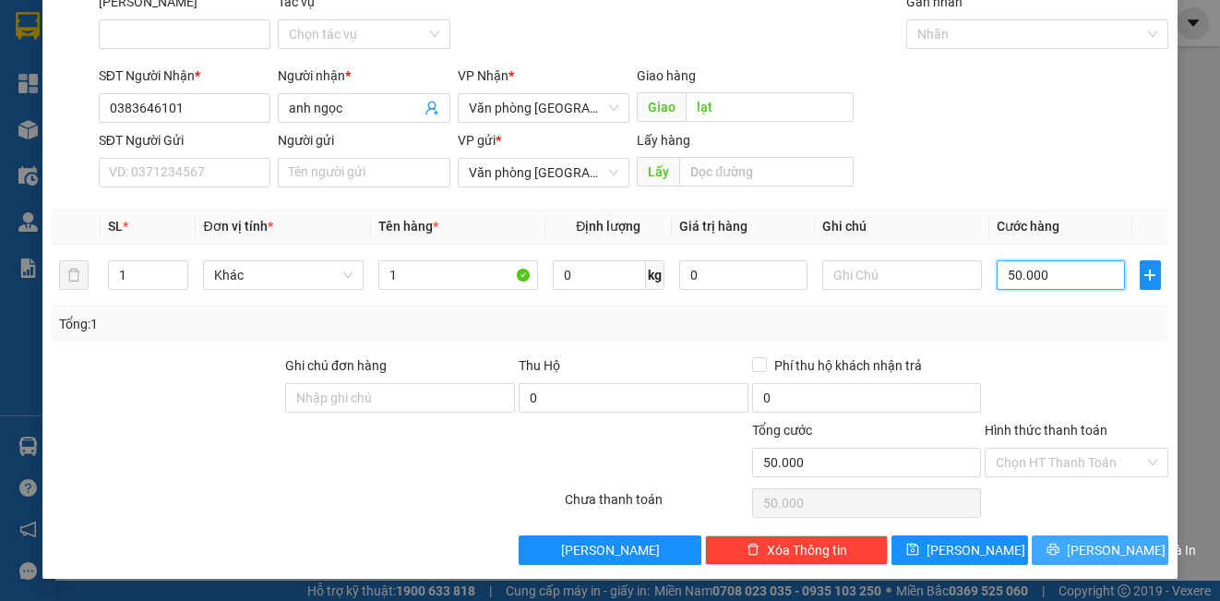
type input "50.000"
click at [1059, 555] on icon "printer" at bounding box center [1052, 549] width 13 height 13
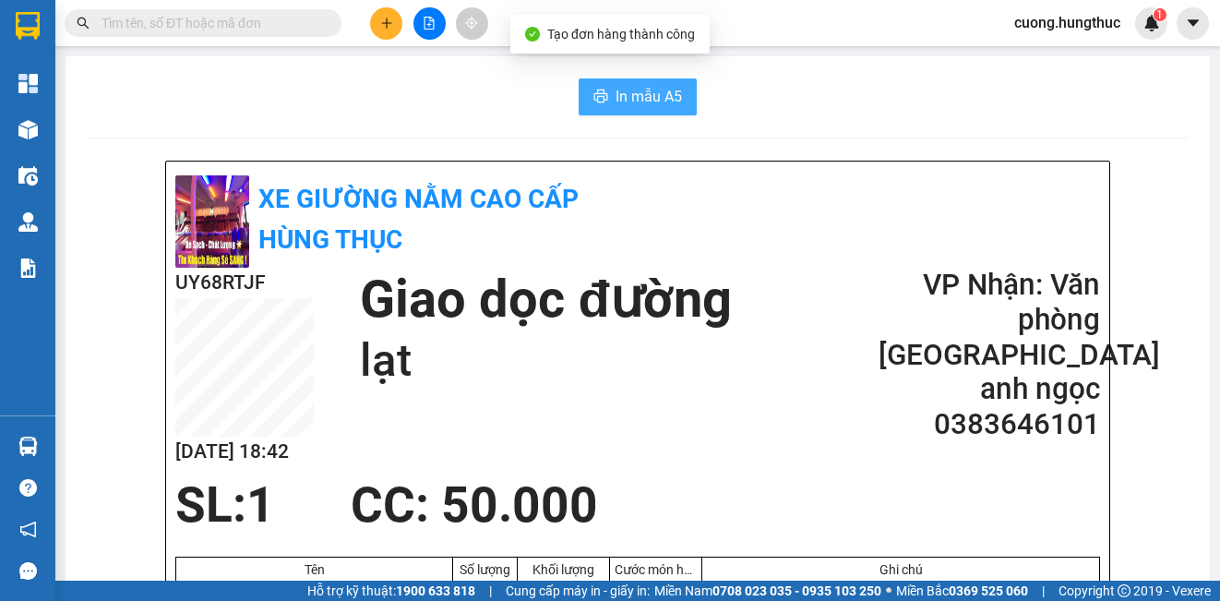
click at [622, 91] on span "In mẫu A5" at bounding box center [648, 96] width 66 height 23
